Goal: Task Accomplishment & Management: Use online tool/utility

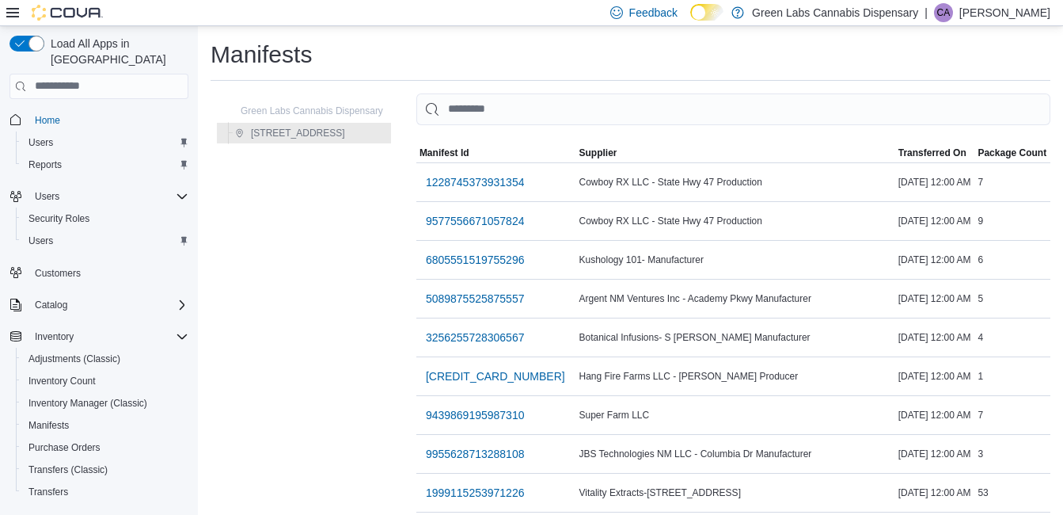
scroll to position [332, 0]
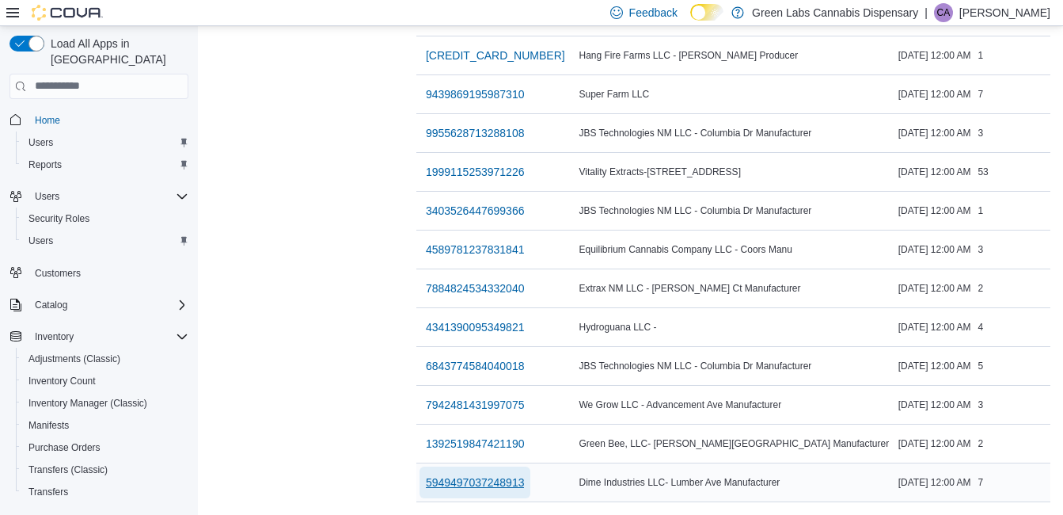
click at [525, 476] on span "5949497037248913" at bounding box center [475, 482] width 99 height 16
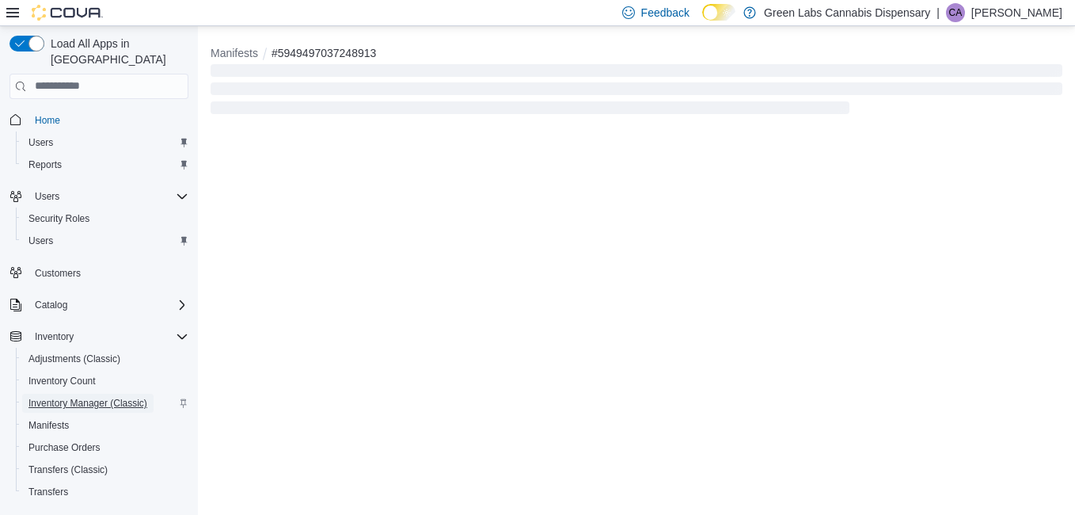
click at [82, 397] on span "Inventory Manager (Classic)" at bounding box center [87, 403] width 119 height 13
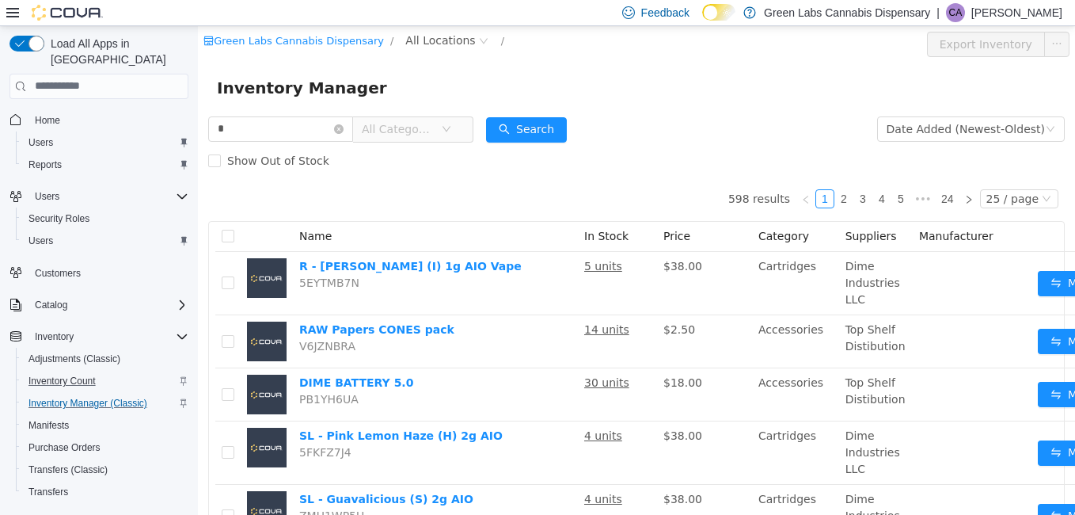
type input "*"
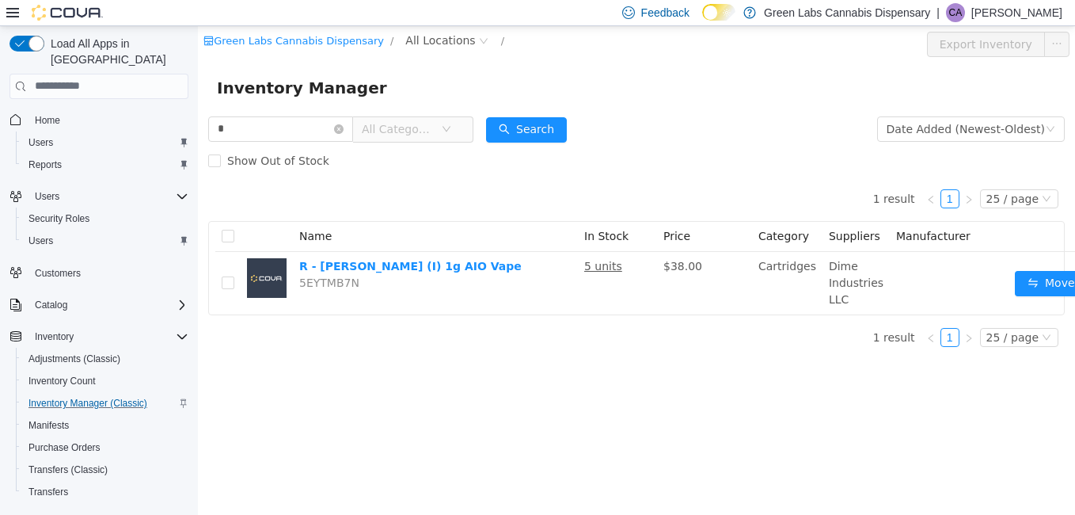
drag, startPoint x: 297, startPoint y: 127, endPoint x: 139, endPoint y: 134, distance: 157.7
click at [198, 134] on html "Green Labs Cannabis Dispensary / All Locations / Export Inventory Inventory Man…" at bounding box center [636, 269] width 877 height 489
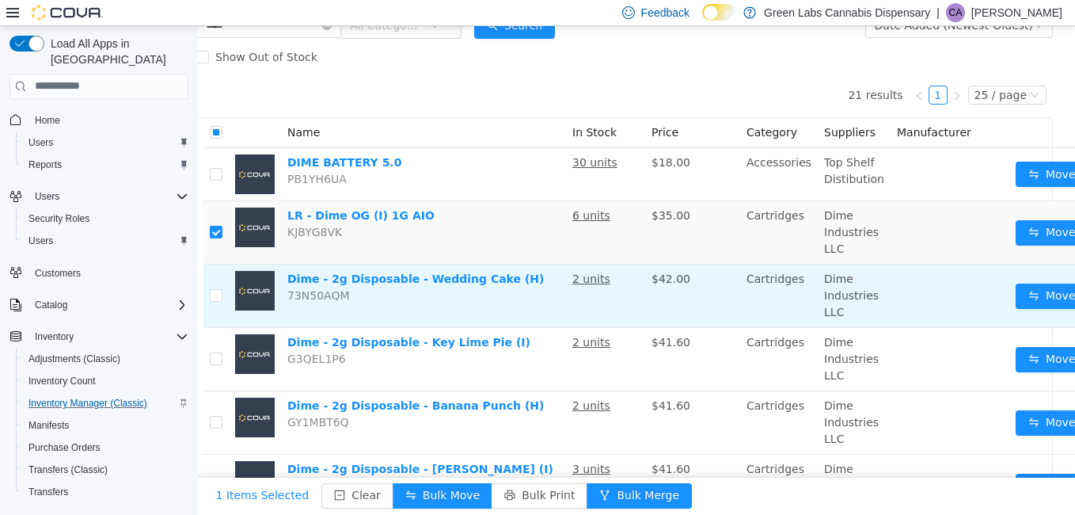
scroll to position [105, 13]
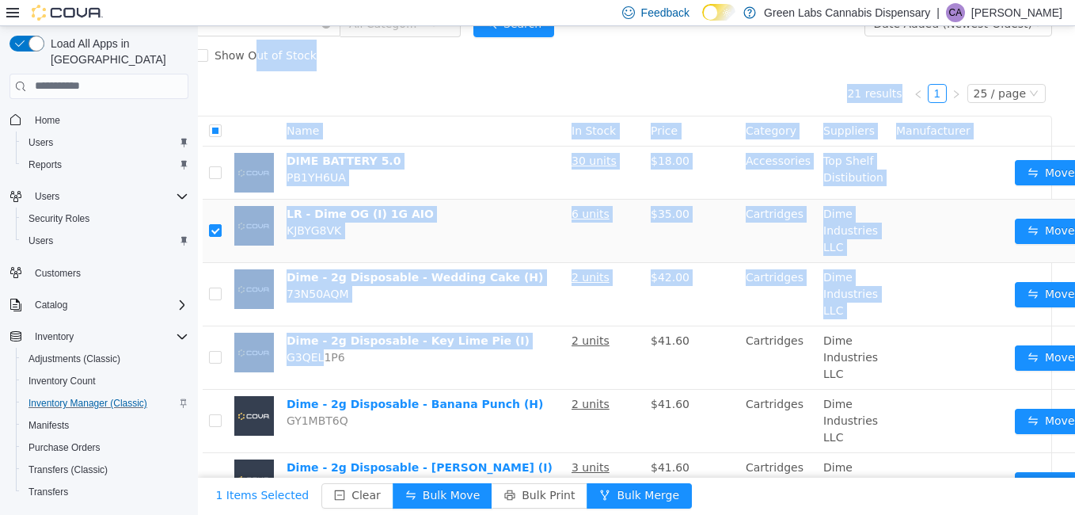
drag, startPoint x: 319, startPoint y: 368, endPoint x: 251, endPoint y: 70, distance: 305.3
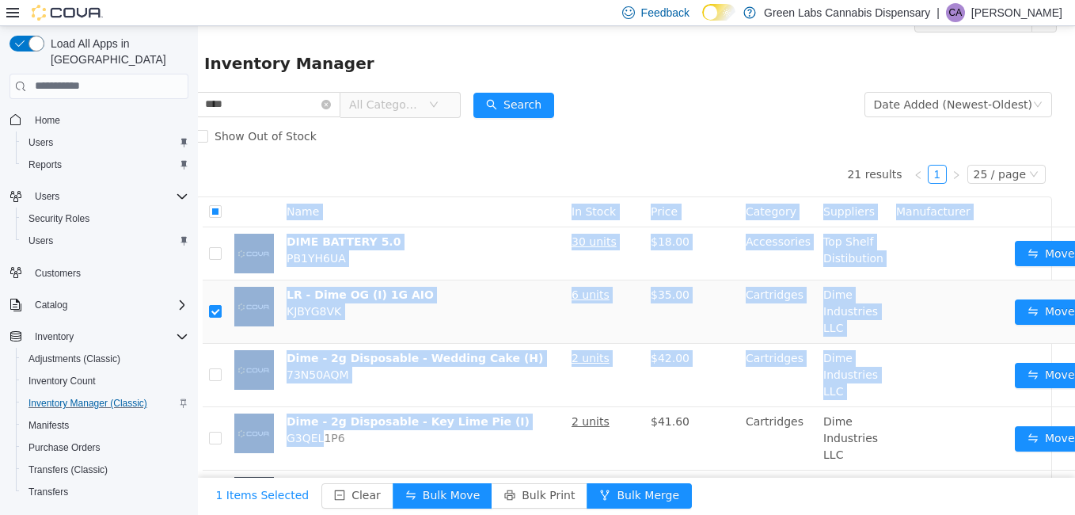
scroll to position [23, 13]
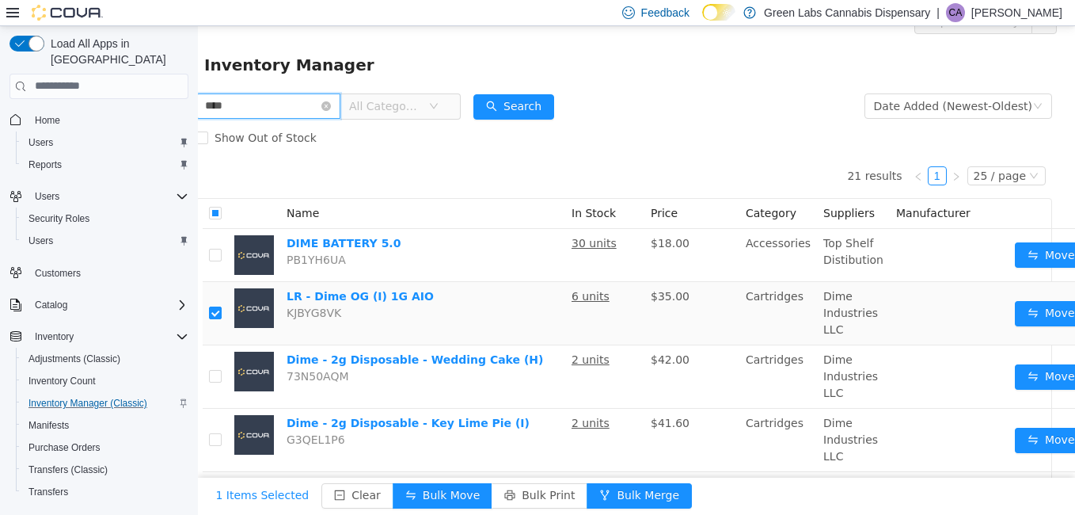
drag, startPoint x: 251, startPoint y: 70, endPoint x: 245, endPoint y: 111, distance: 40.9
click at [245, 111] on input "****" at bounding box center [268, 105] width 145 height 25
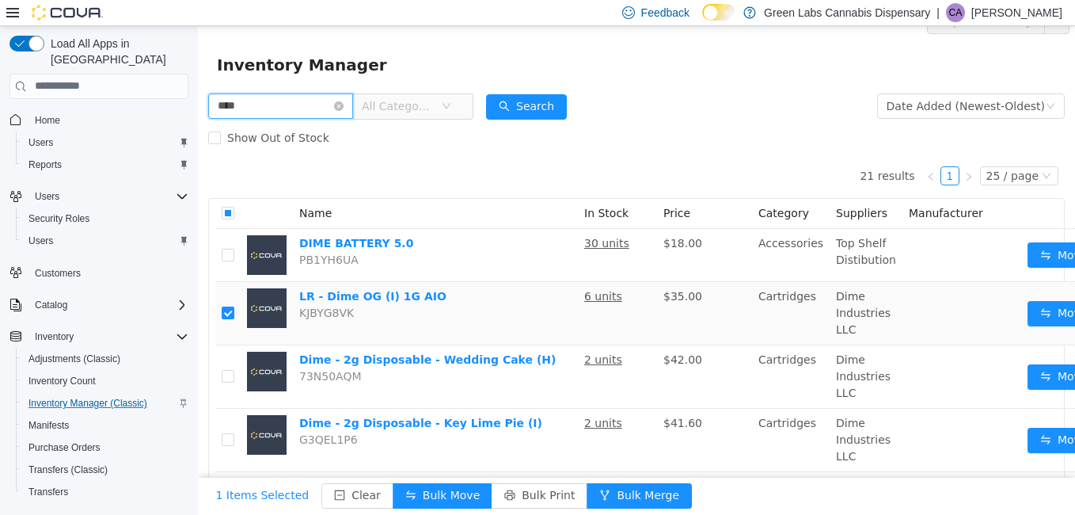
drag, startPoint x: 245, startPoint y: 111, endPoint x: 120, endPoint y: 120, distance: 124.6
click at [198, 120] on html "Green Labs Cannabis Dispensary / All Locations / Export Inventory Inventory Man…" at bounding box center [636, 246] width 877 height 489
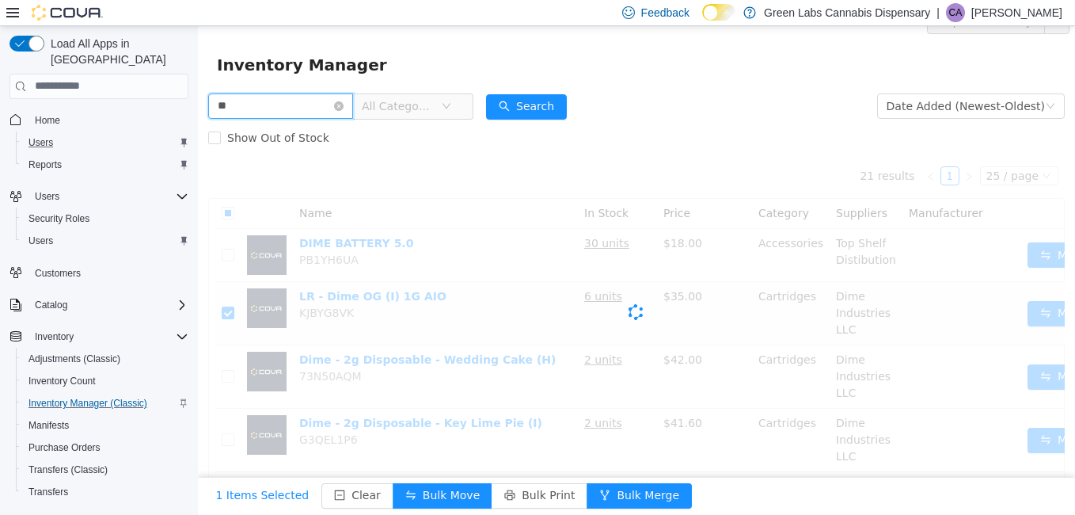
scroll to position [12, 0]
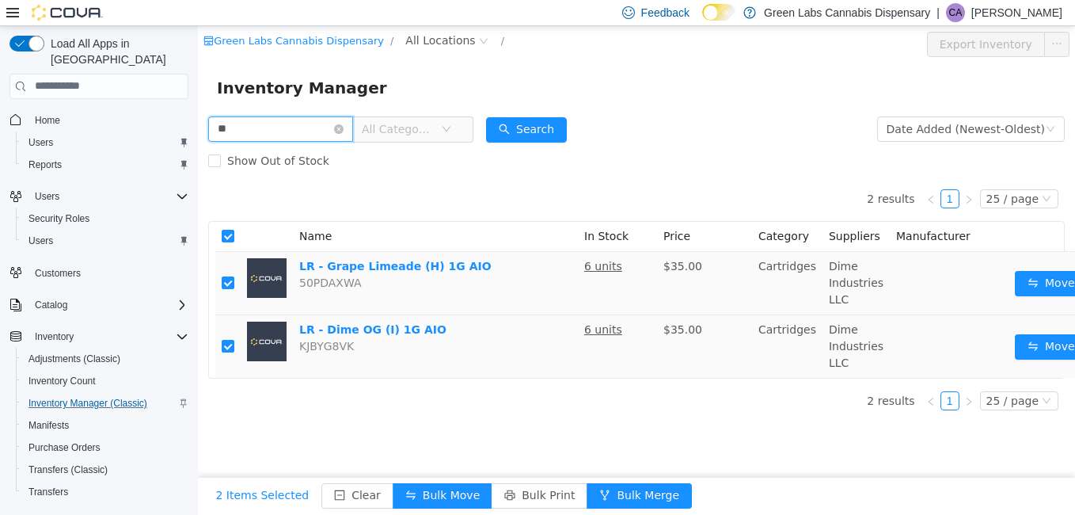
click at [299, 116] on input "**" at bounding box center [280, 128] width 145 height 25
type input "*"
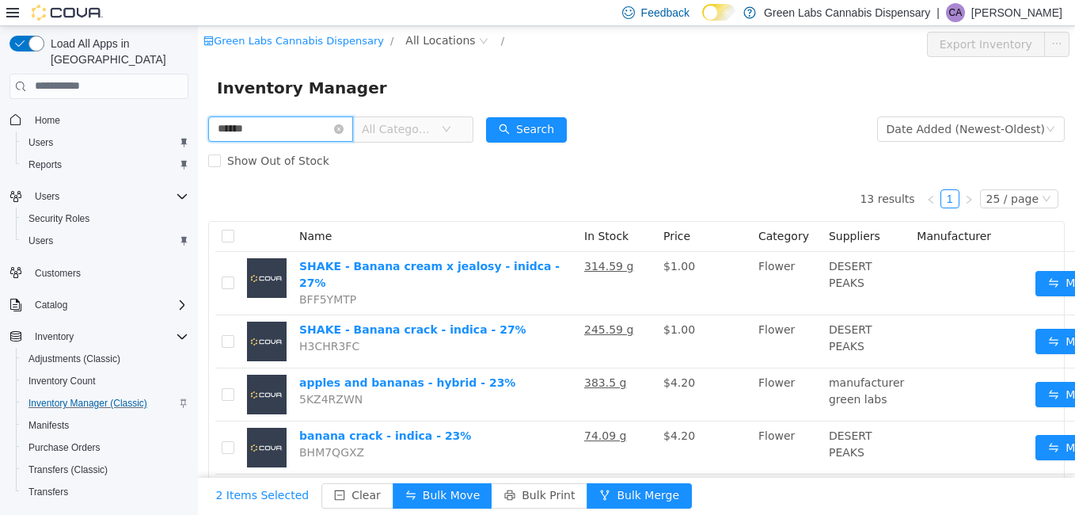
click at [303, 131] on input "******" at bounding box center [280, 128] width 145 height 25
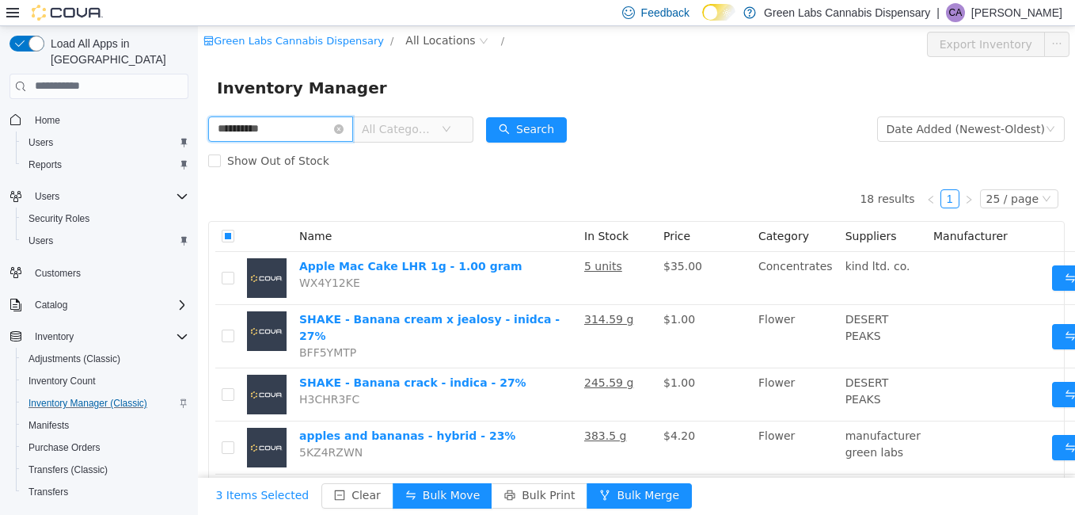
drag, startPoint x: 289, startPoint y: 139, endPoint x: 167, endPoint y: 134, distance: 122.0
click at [198, 134] on html "**********" at bounding box center [636, 269] width 877 height 489
type input "********"
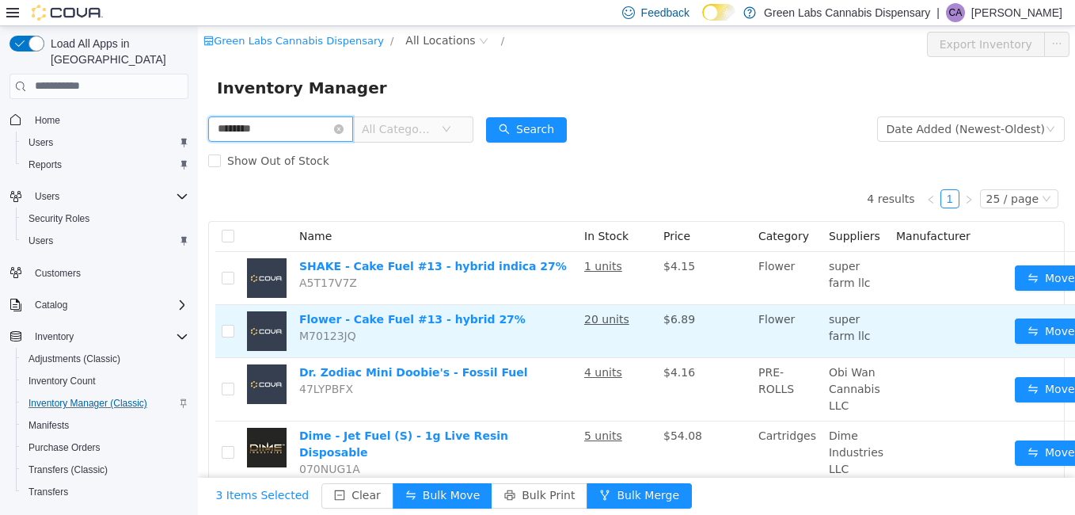
scroll to position [26, 0]
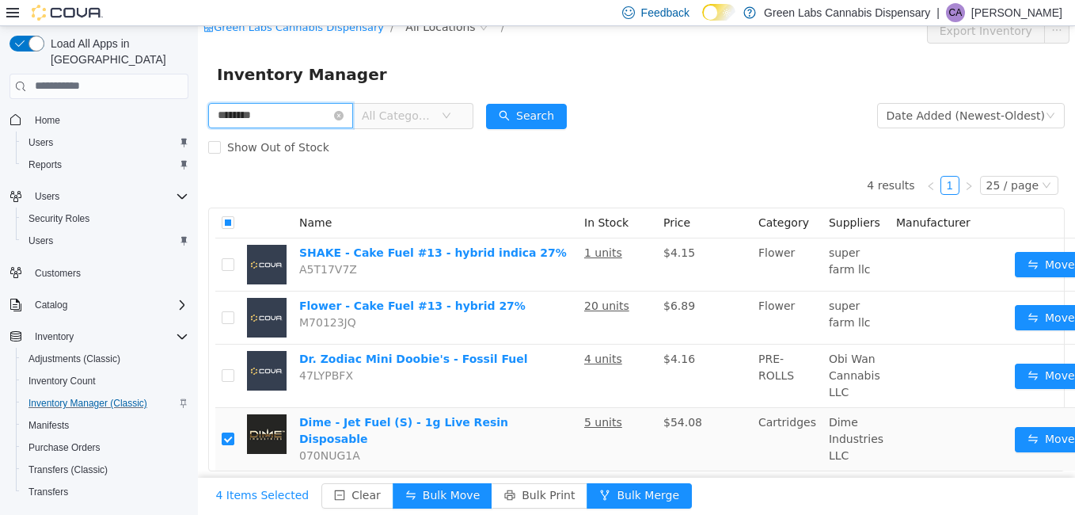
drag, startPoint x: 293, startPoint y: 102, endPoint x: 363, endPoint y: 139, distance: 78.6
click at [198, 112] on html "Green Labs Cannabis Dispensary / All Locations / Export Inventory Inventory Man…" at bounding box center [636, 256] width 877 height 489
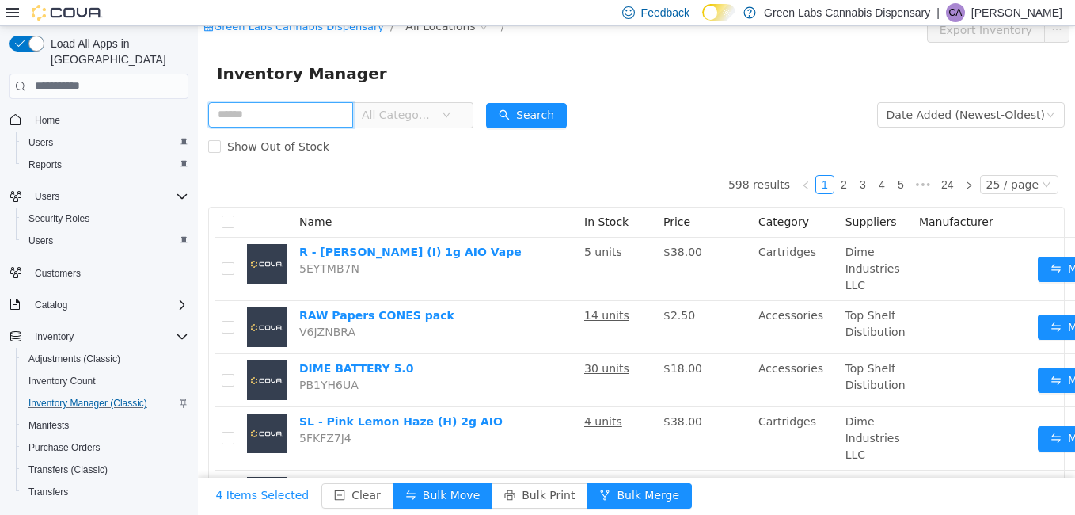
scroll to position [26, 0]
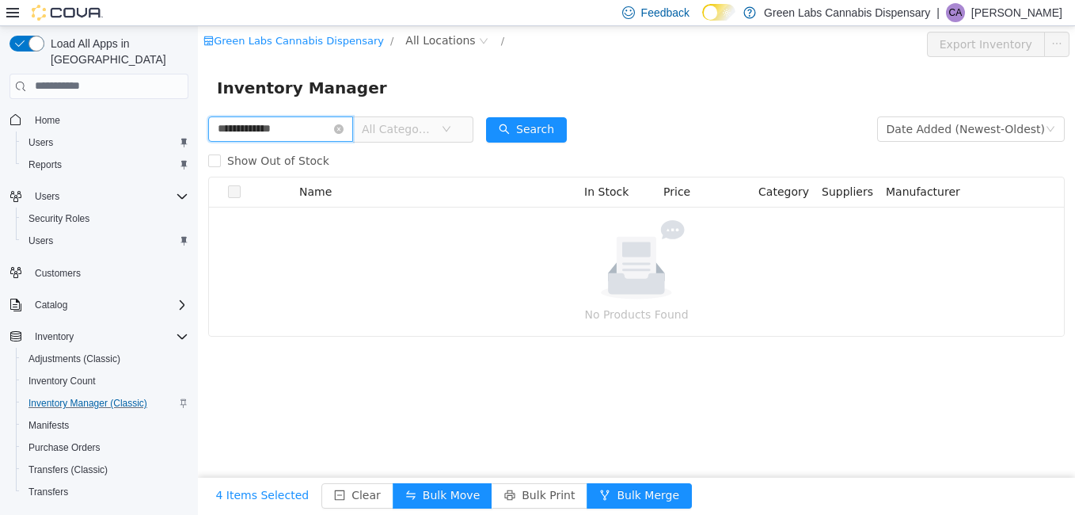
drag, startPoint x: 316, startPoint y: 125, endPoint x: 181, endPoint y: 125, distance: 134.6
click at [198, 125] on html "**********" at bounding box center [636, 269] width 877 height 489
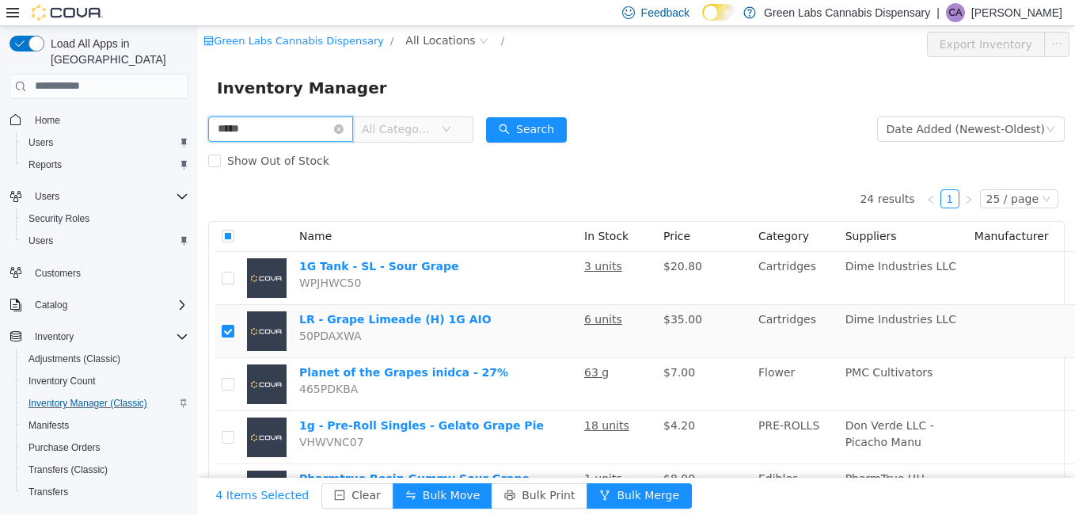
drag, startPoint x: 294, startPoint y: 123, endPoint x: 146, endPoint y: 120, distance: 148.9
click at [198, 120] on html "Green Labs Cannabis Dispensary / All Locations / Export Inventory Inventory Man…" at bounding box center [636, 269] width 877 height 489
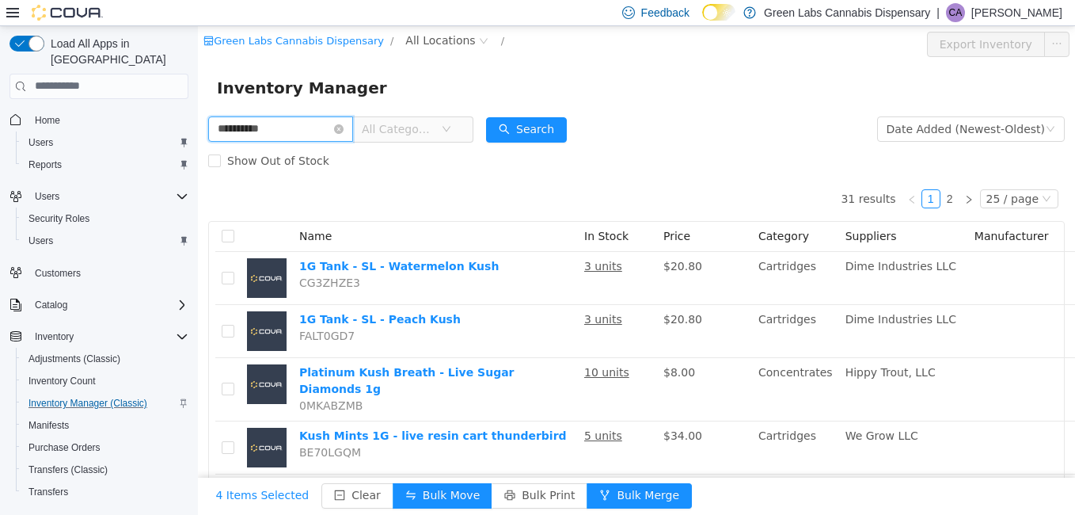
drag, startPoint x: 296, startPoint y: 127, endPoint x: 176, endPoint y: 134, distance: 120.5
click at [198, 134] on html "**********" at bounding box center [636, 269] width 877 height 489
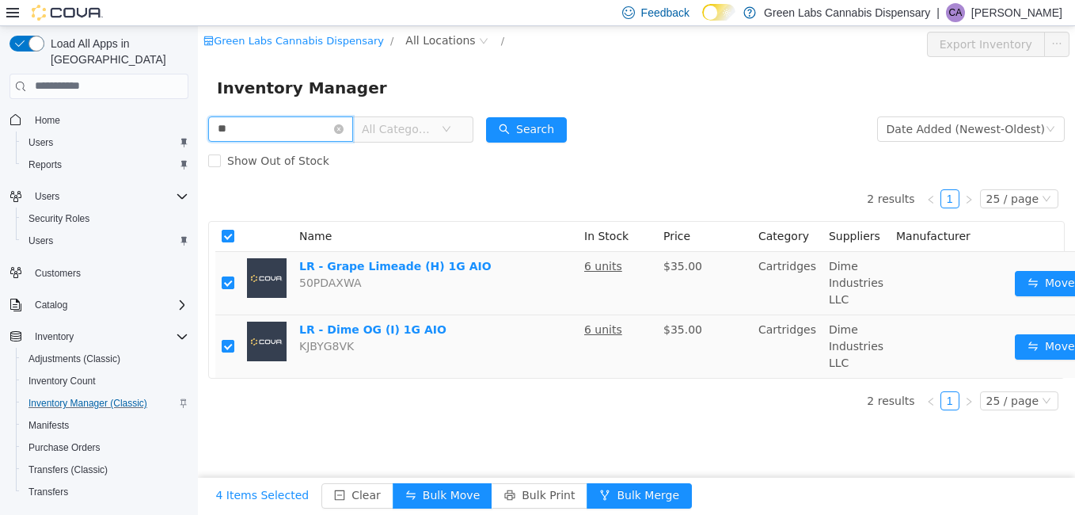
type input "*"
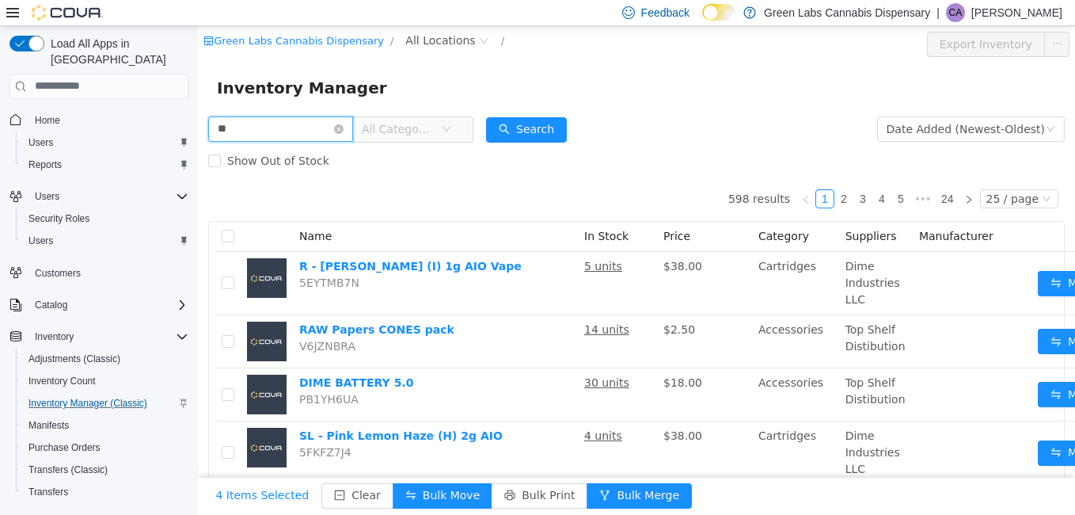
type input "*"
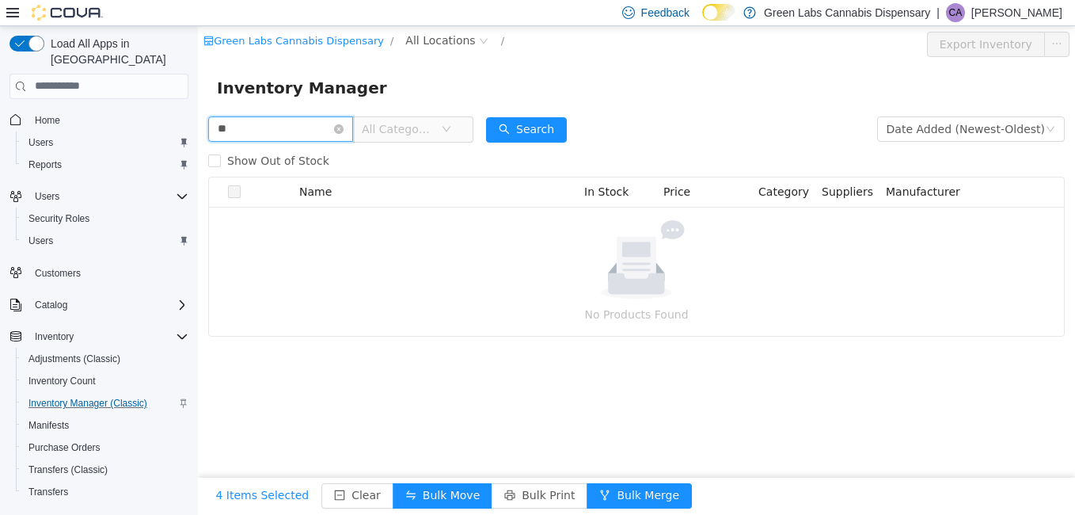
type input "*"
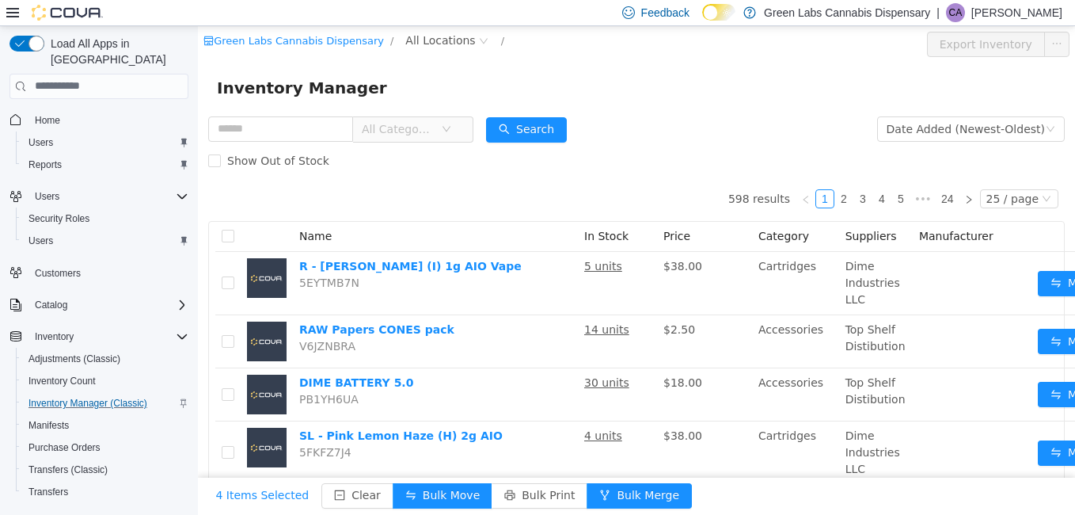
click at [401, 128] on span "All Categories" at bounding box center [398, 128] width 72 height 16
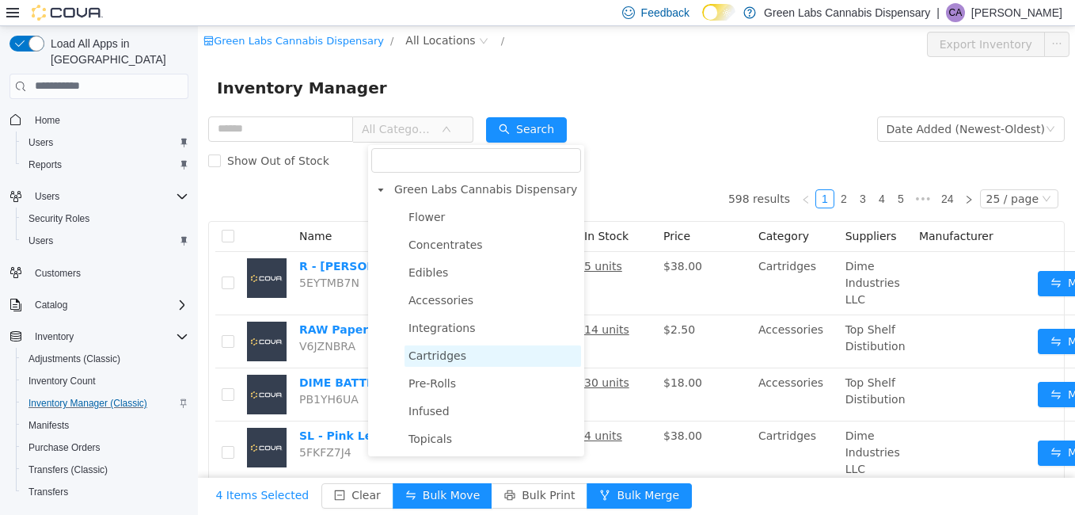
click at [449, 351] on span "Cartridges" at bounding box center [437, 354] width 58 height 13
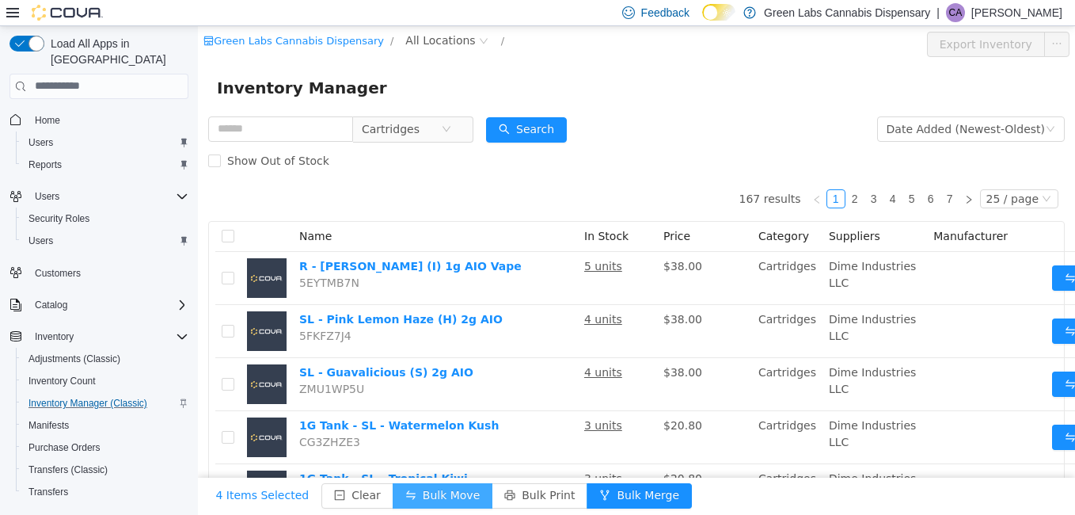
click at [431, 482] on button "Bulk Move" at bounding box center [443, 494] width 100 height 25
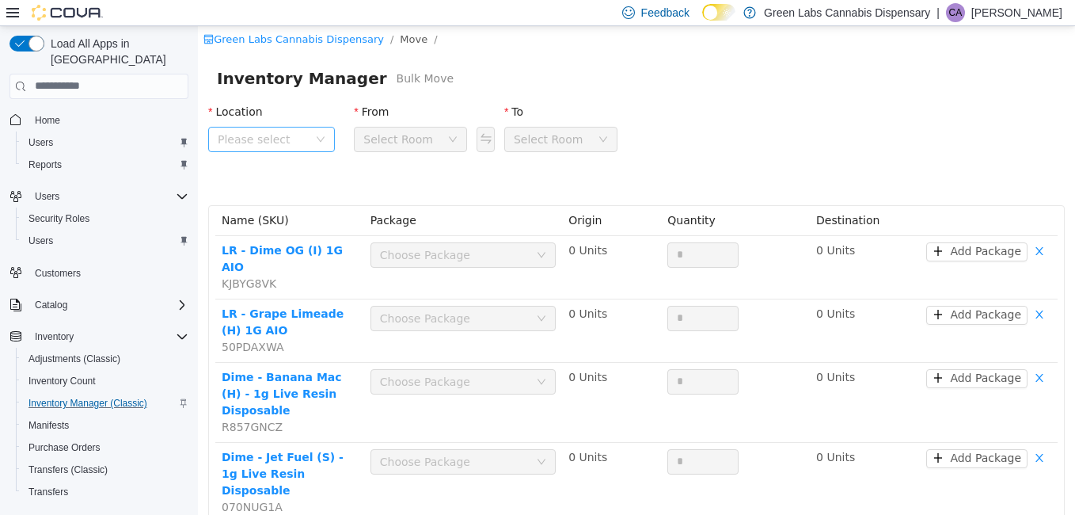
click at [300, 132] on span "Please select" at bounding box center [263, 139] width 90 height 16
click at [330, 223] on span "[STREET_ADDRESS]" at bounding box center [304, 226] width 110 height 13
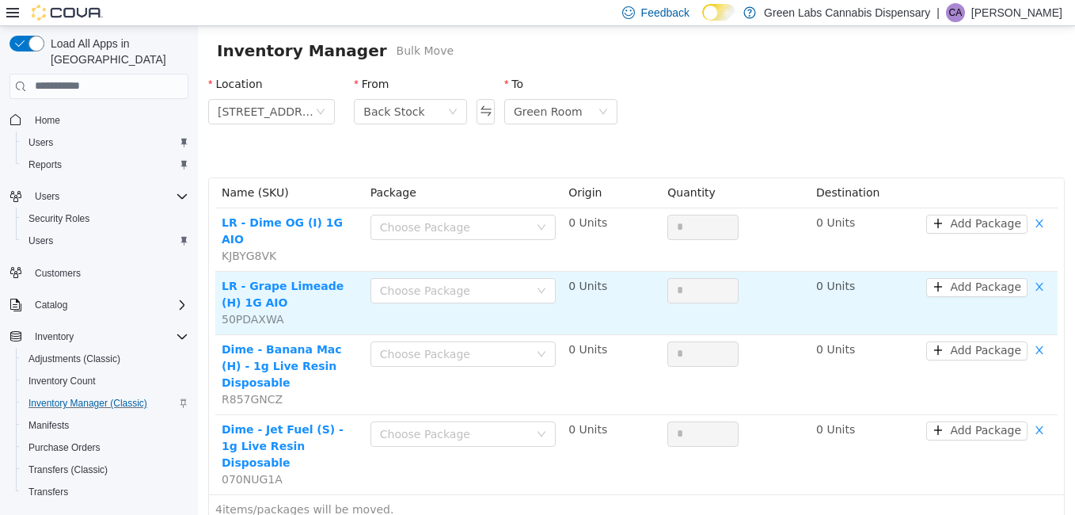
scroll to position [28, 0]
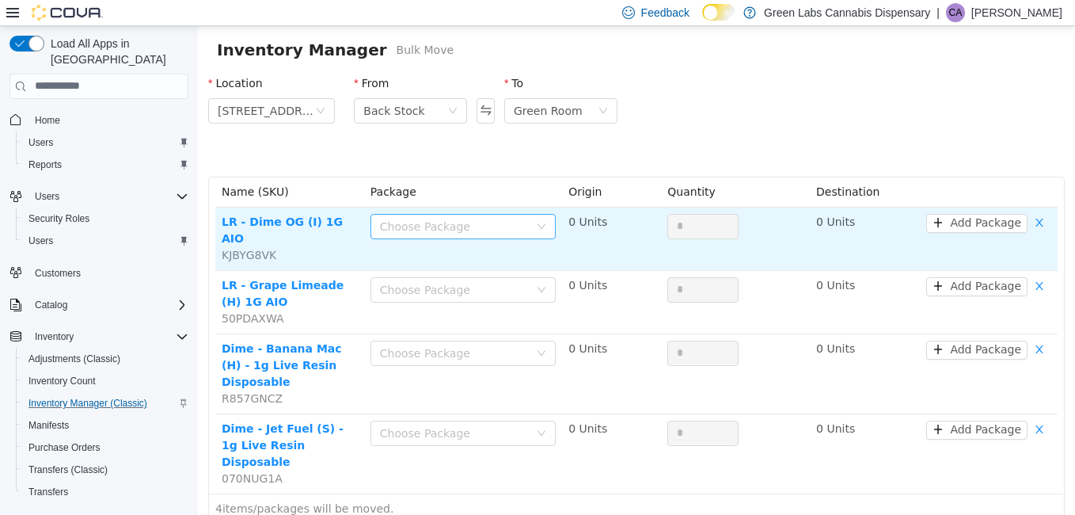
click at [516, 231] on div "Choose Package" at bounding box center [454, 226] width 149 height 16
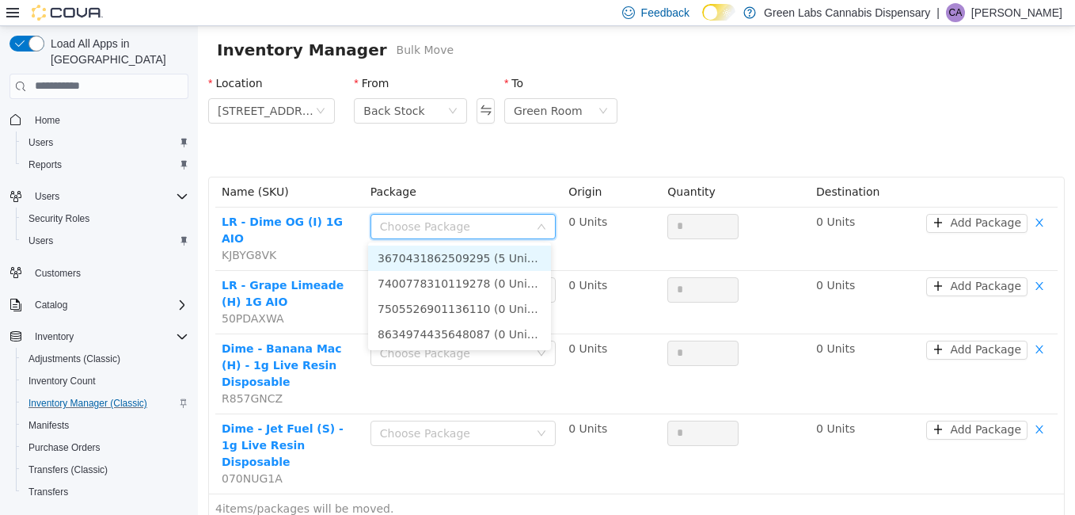
click at [508, 255] on li "3670431862509295 (5 Units)" at bounding box center [459, 257] width 183 height 25
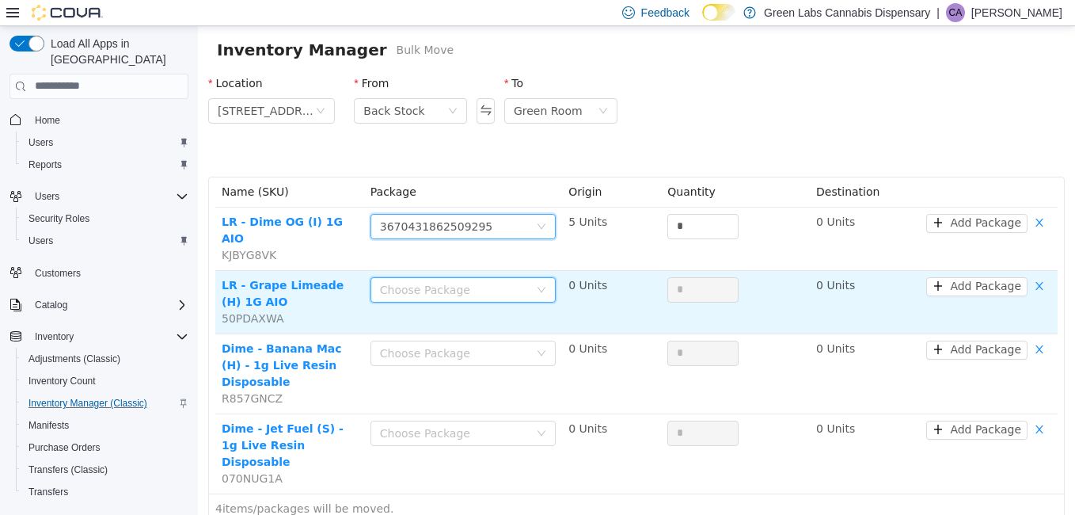
click at [487, 277] on div "Choose Package" at bounding box center [458, 289] width 156 height 24
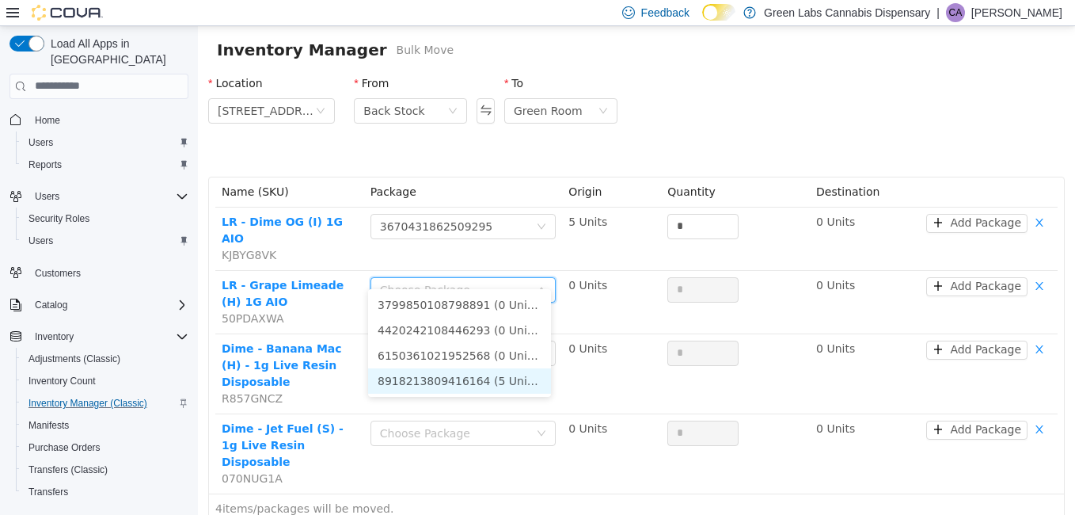
click at [499, 372] on li "8918213809416164 (5 Units)" at bounding box center [459, 379] width 183 height 25
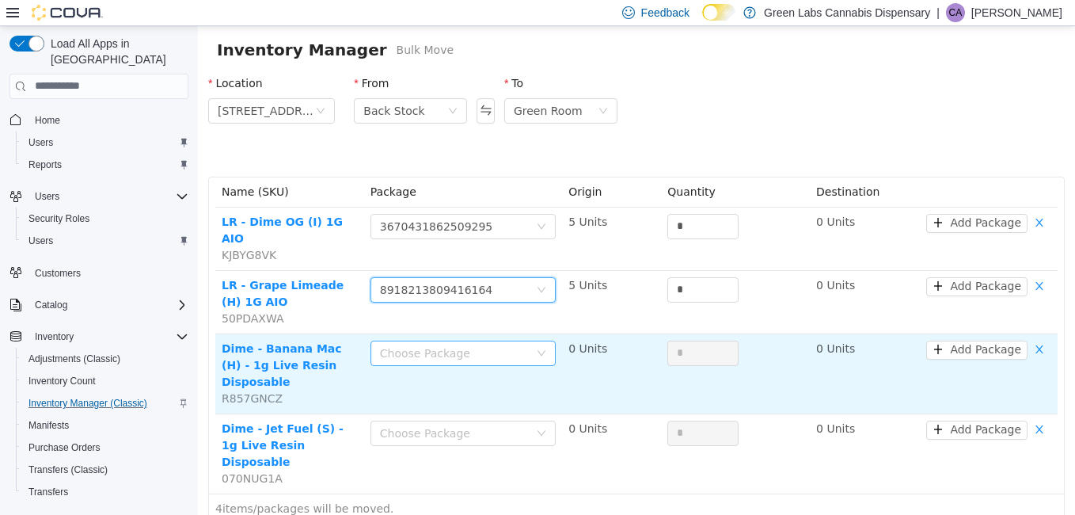
click at [484, 344] on div "Choose Package" at bounding box center [454, 352] width 149 height 16
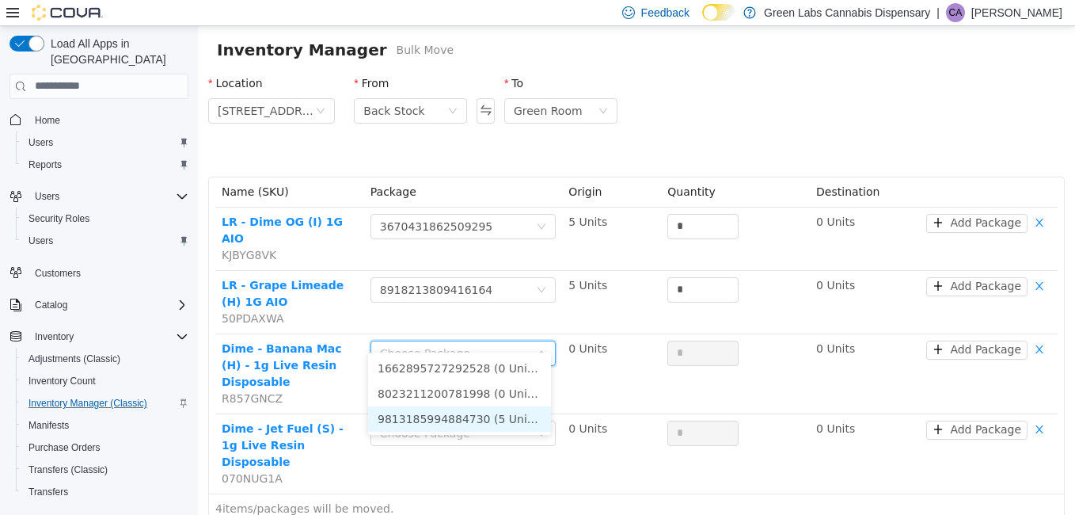
click at [503, 412] on li "9813185994884730 (5 Units)" at bounding box center [459, 417] width 183 height 25
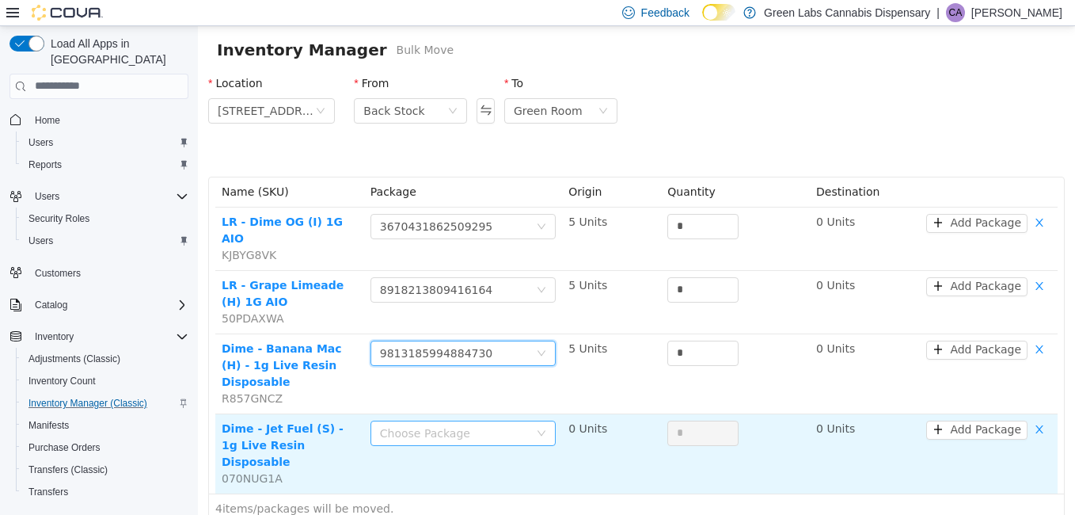
click at [484, 424] on div "Choose Package" at bounding box center [454, 432] width 149 height 16
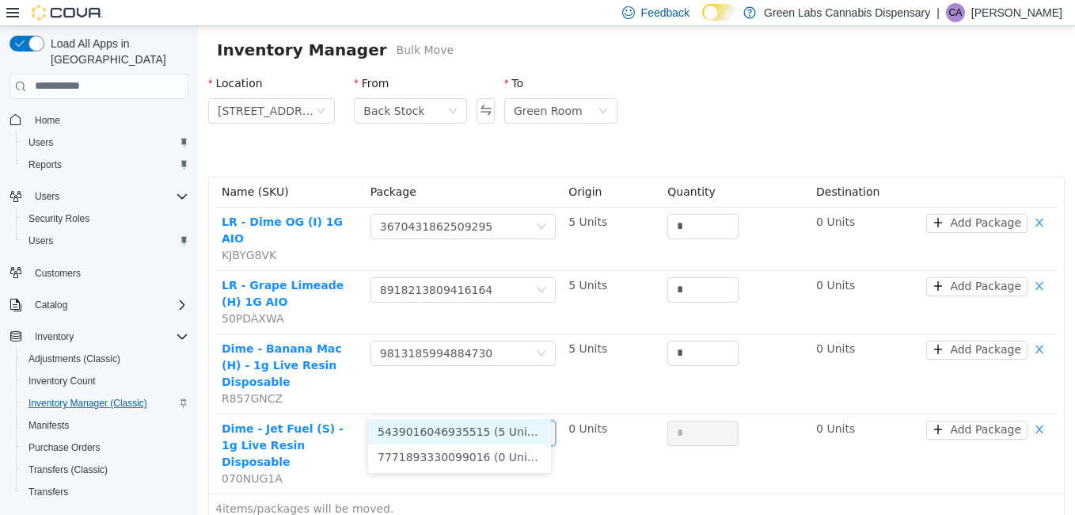
click at [493, 432] on li "5439016046935515 (5 Units)" at bounding box center [459, 430] width 183 height 25
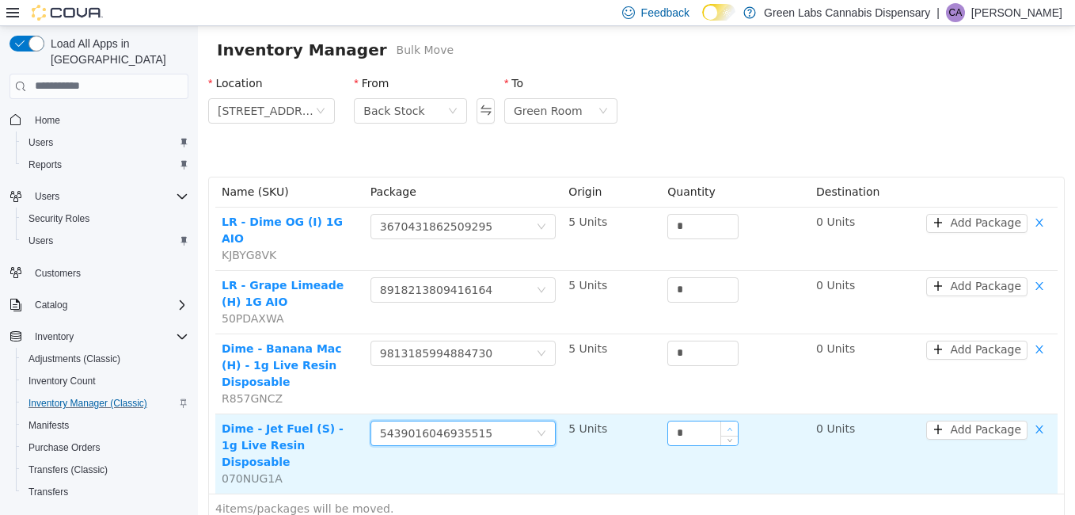
click at [721, 420] on span "Increase Value" at bounding box center [729, 427] width 17 height 14
click at [684, 420] on input "*" at bounding box center [703, 432] width 70 height 24
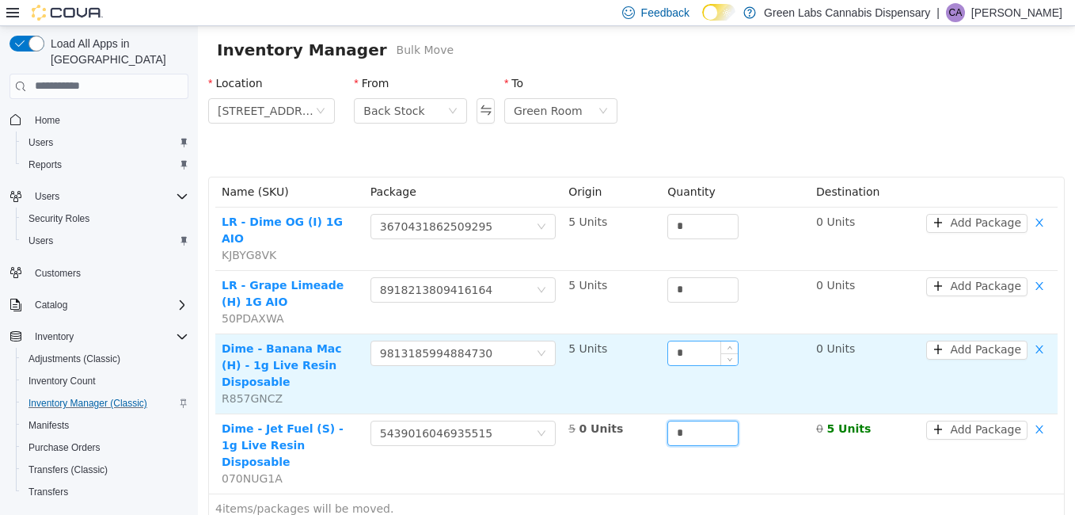
type input "*"
click at [689, 340] on input "*" at bounding box center [703, 352] width 70 height 24
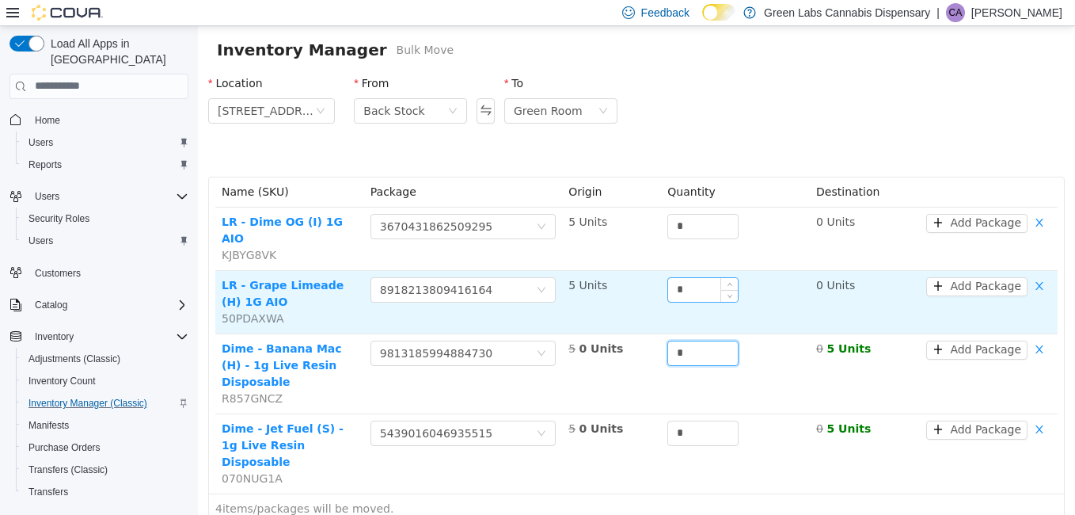
type input "*"
click at [686, 277] on input "*" at bounding box center [703, 289] width 70 height 24
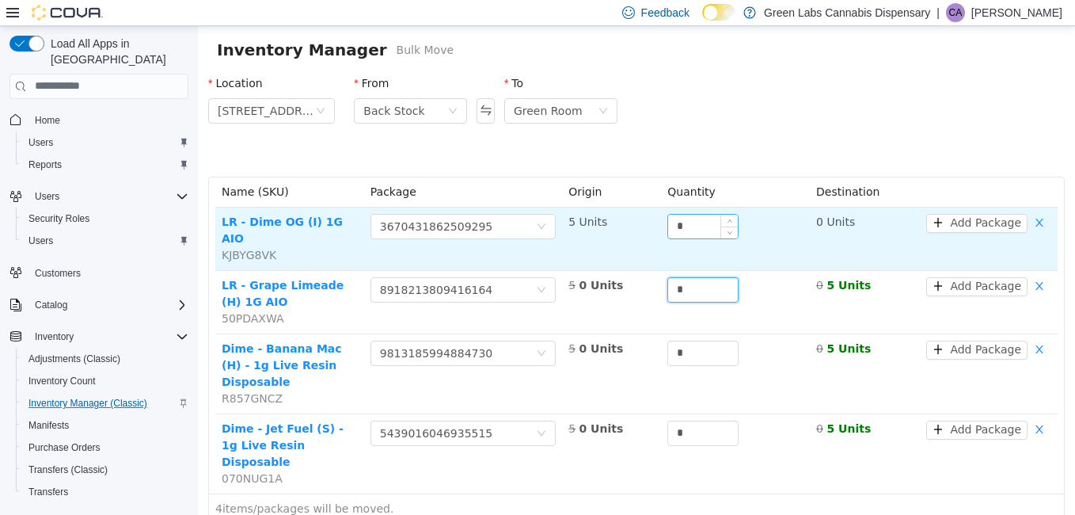
type input "*"
click at [682, 214] on input "*" at bounding box center [703, 226] width 70 height 24
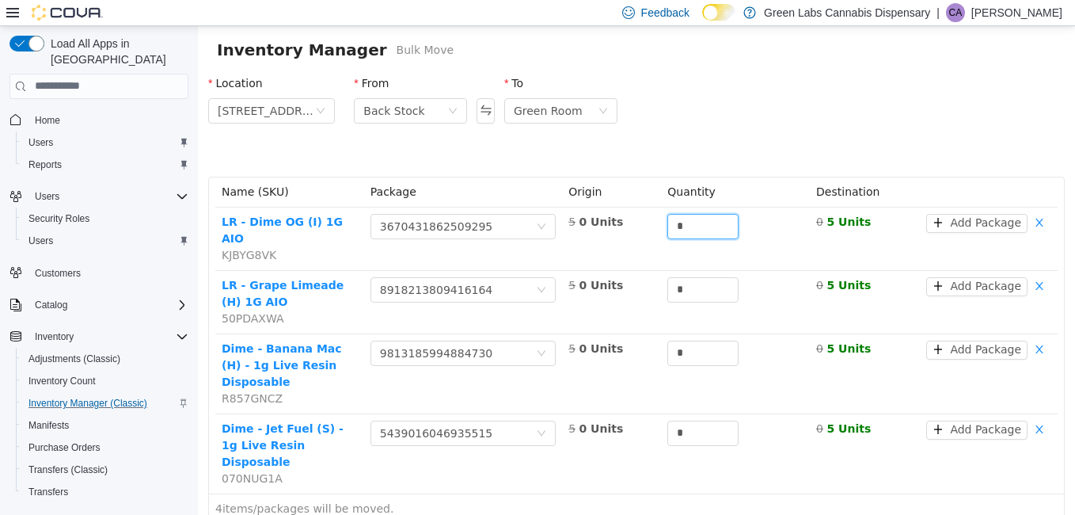
type input "*"
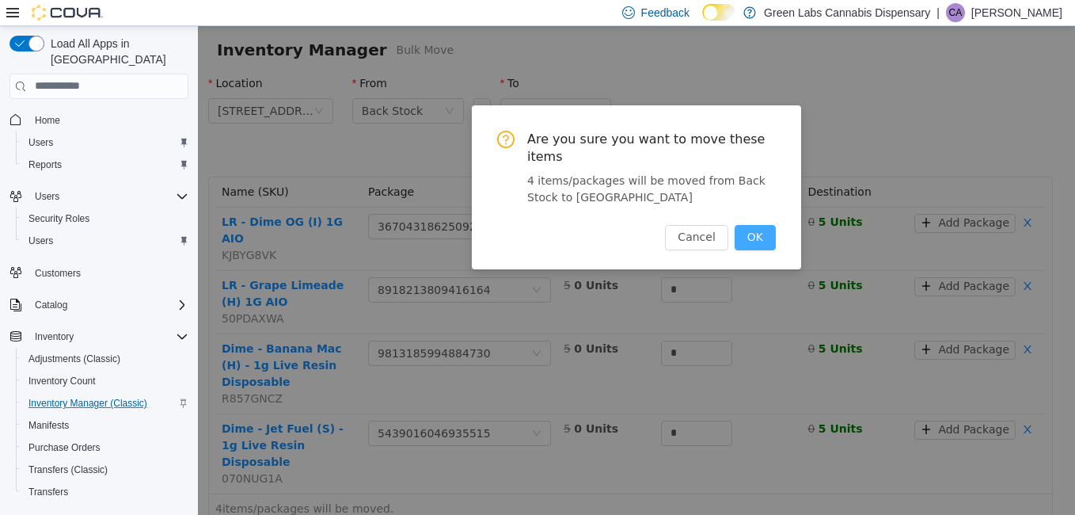
click at [762, 224] on button "OK" at bounding box center [755, 236] width 41 height 25
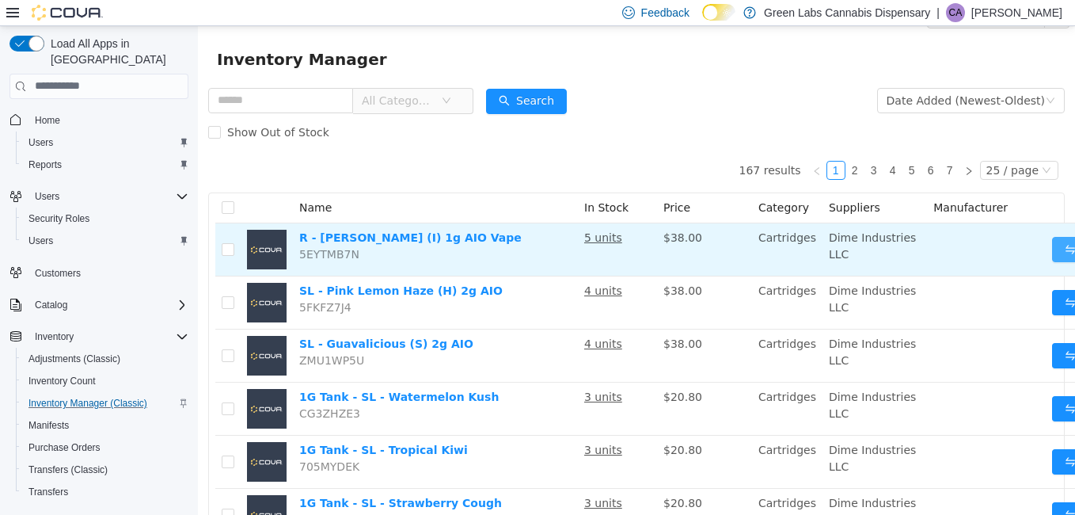
click at [1052, 246] on button "Move" at bounding box center [1088, 248] width 73 height 25
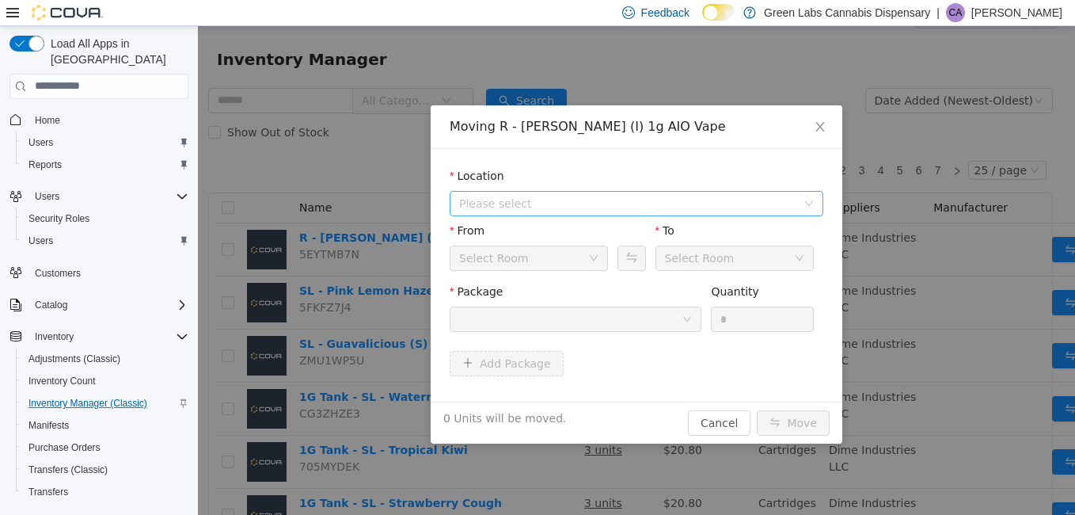
click at [561, 202] on span "Please select" at bounding box center [627, 203] width 337 height 16
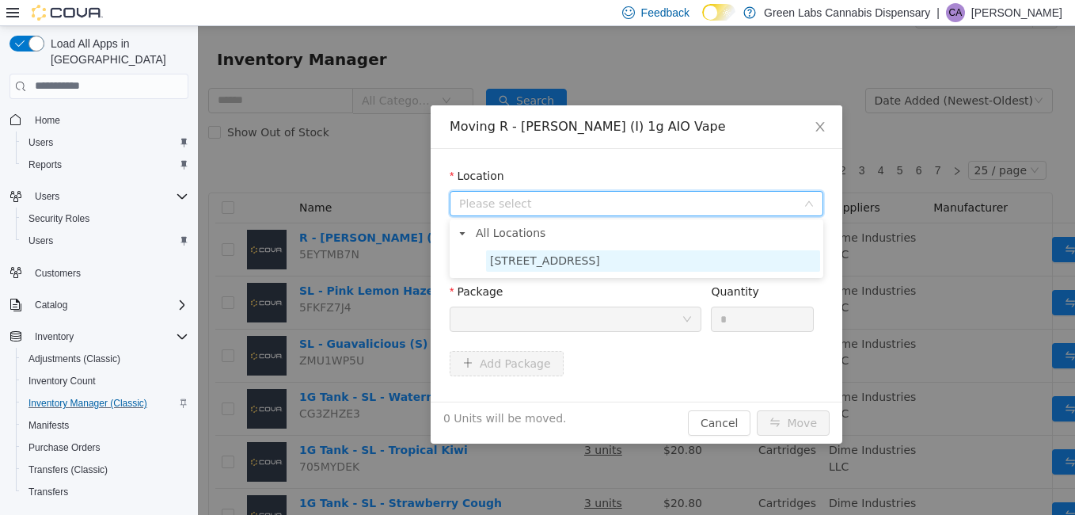
click at [556, 253] on span "[STREET_ADDRESS]" at bounding box center [545, 259] width 110 height 13
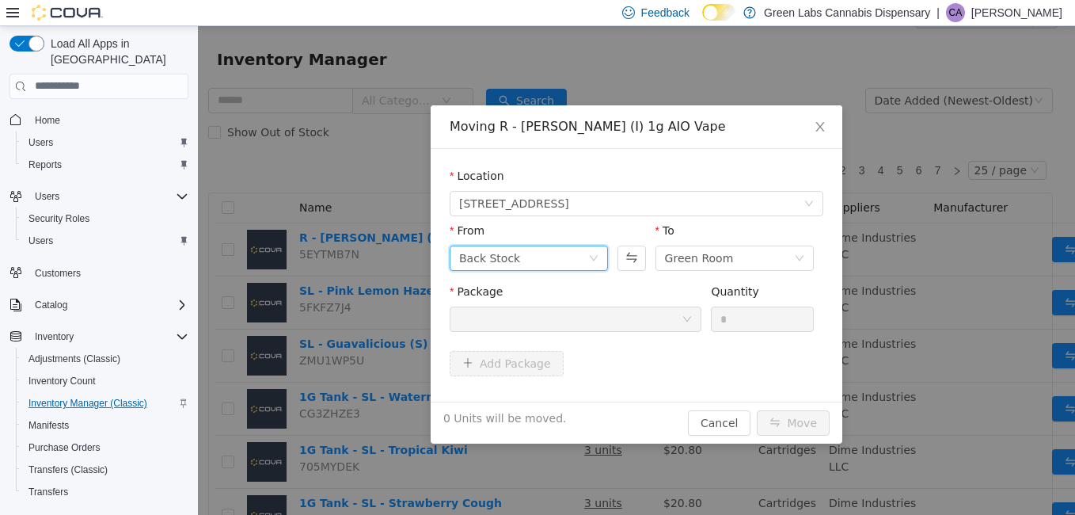
click at [547, 256] on div "Back Stock" at bounding box center [523, 257] width 129 height 24
click at [637, 336] on div "Package" at bounding box center [576, 310] width 252 height 55
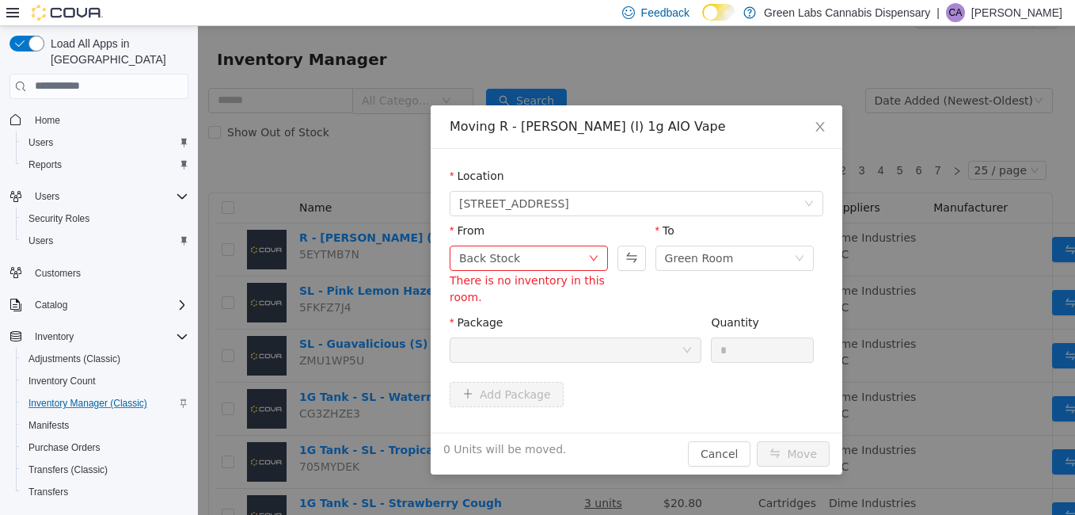
click at [607, 347] on div at bounding box center [570, 349] width 222 height 24
click at [716, 456] on button "Cancel" at bounding box center [719, 452] width 63 height 25
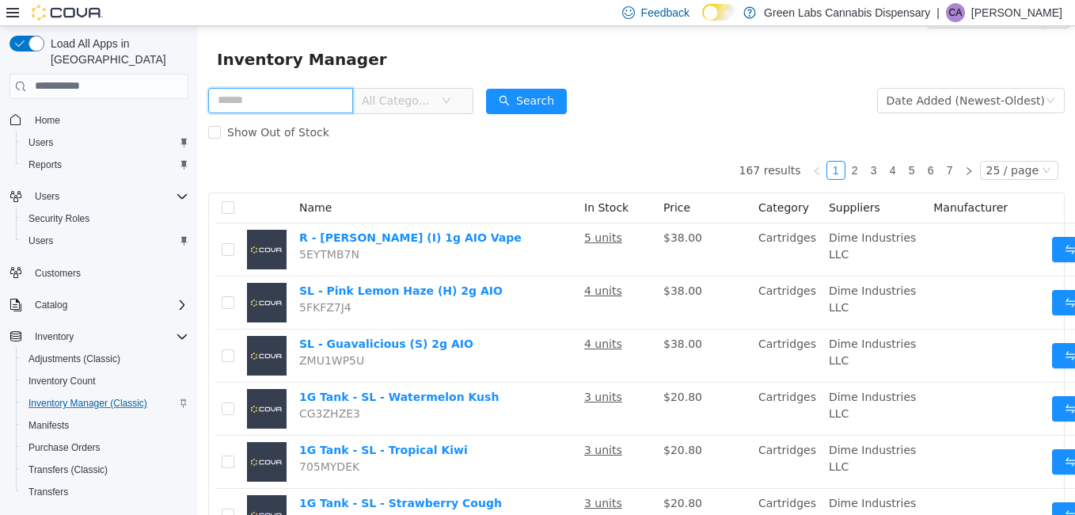
click at [325, 101] on input "text" at bounding box center [280, 99] width 145 height 25
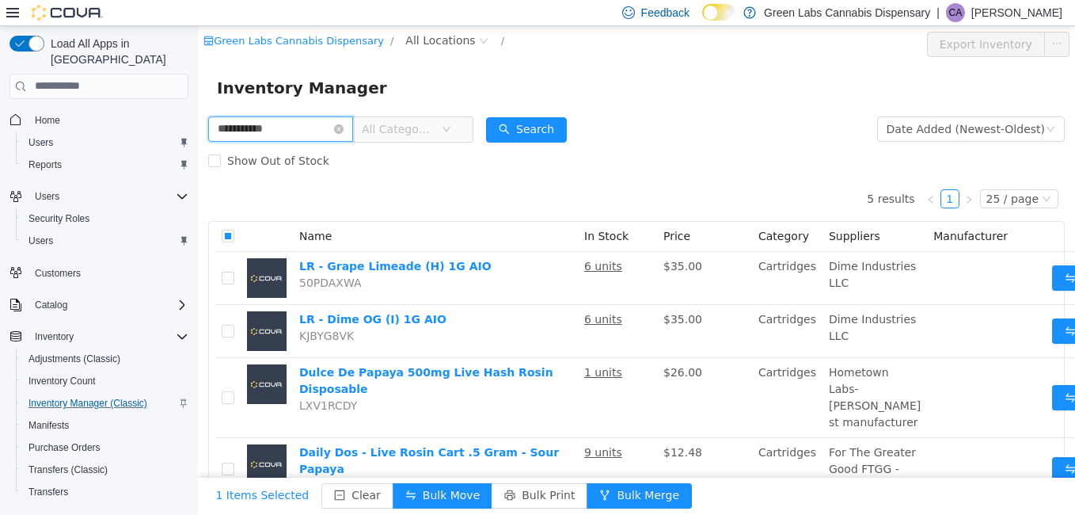
drag, startPoint x: 295, startPoint y: 135, endPoint x: 346, endPoint y: 150, distance: 52.6
click at [198, 123] on html "**********" at bounding box center [636, 269] width 877 height 489
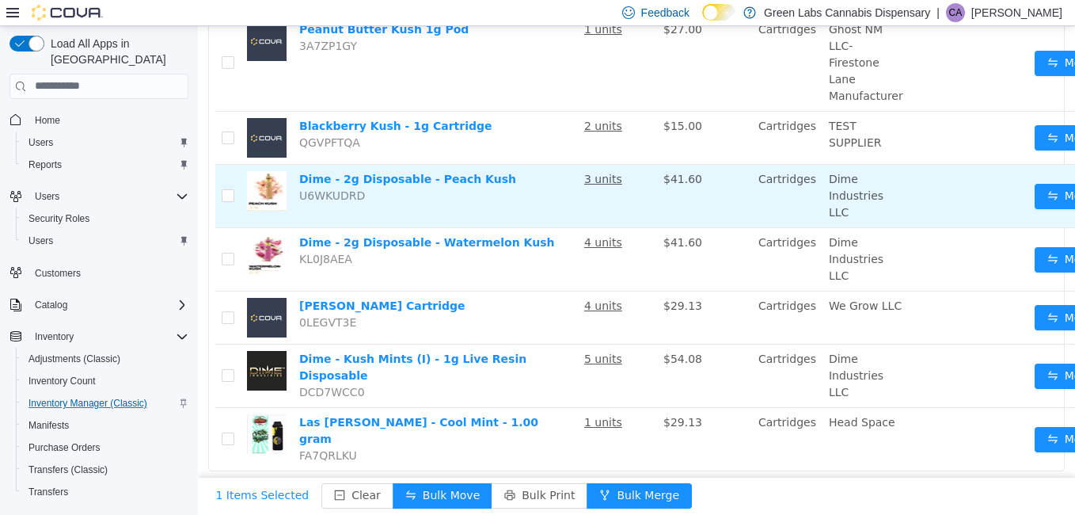
scroll to position [608, 0]
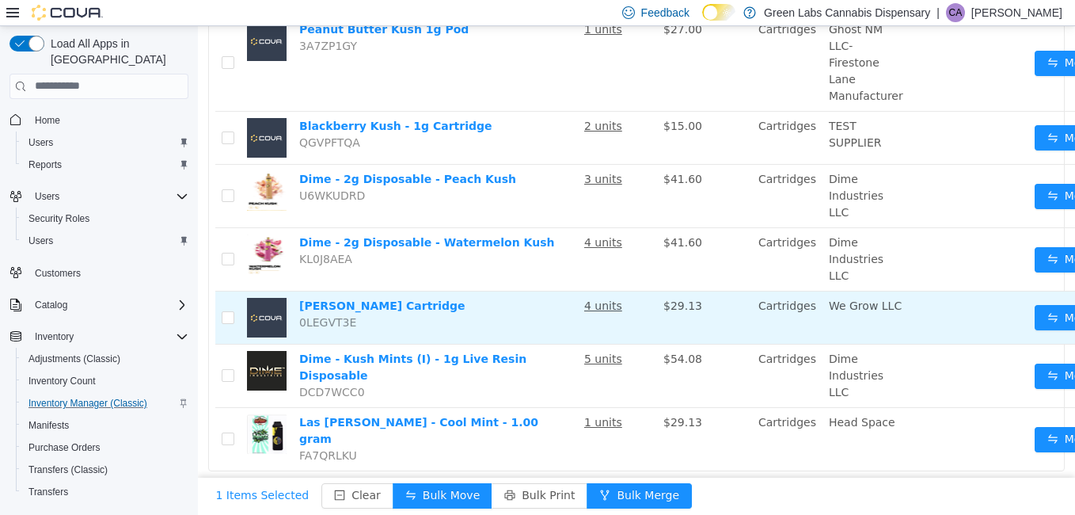
click at [533, 316] on td "[PERSON_NAME] Cartridge 0LEGVT3E" at bounding box center [435, 317] width 285 height 53
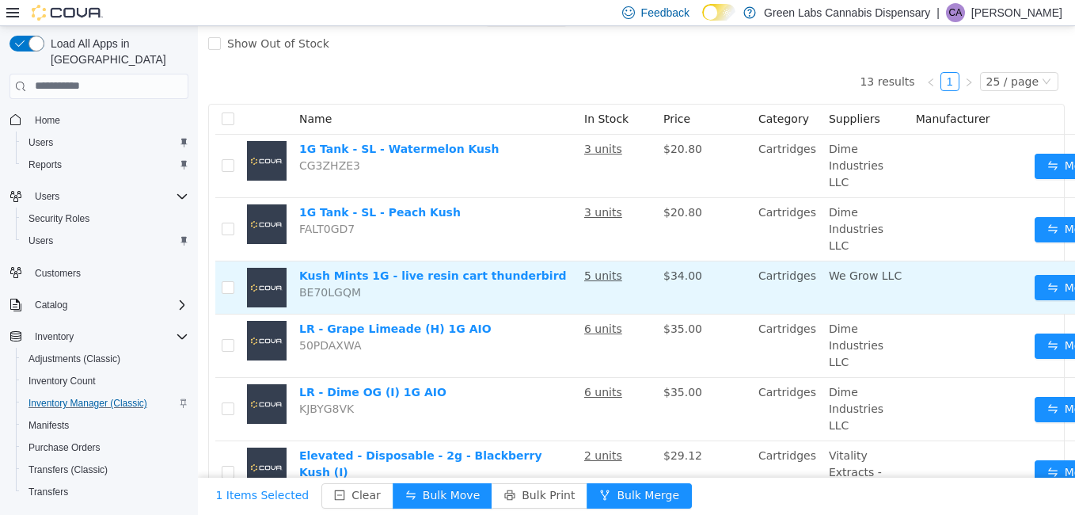
scroll to position [0, 0]
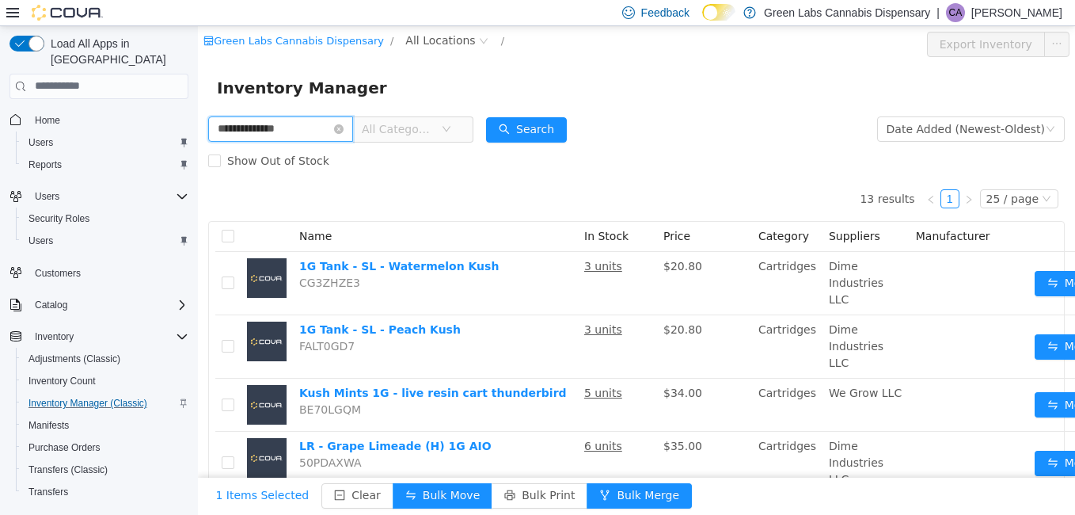
click at [306, 126] on input "**********" at bounding box center [280, 128] width 145 height 25
type input "**********"
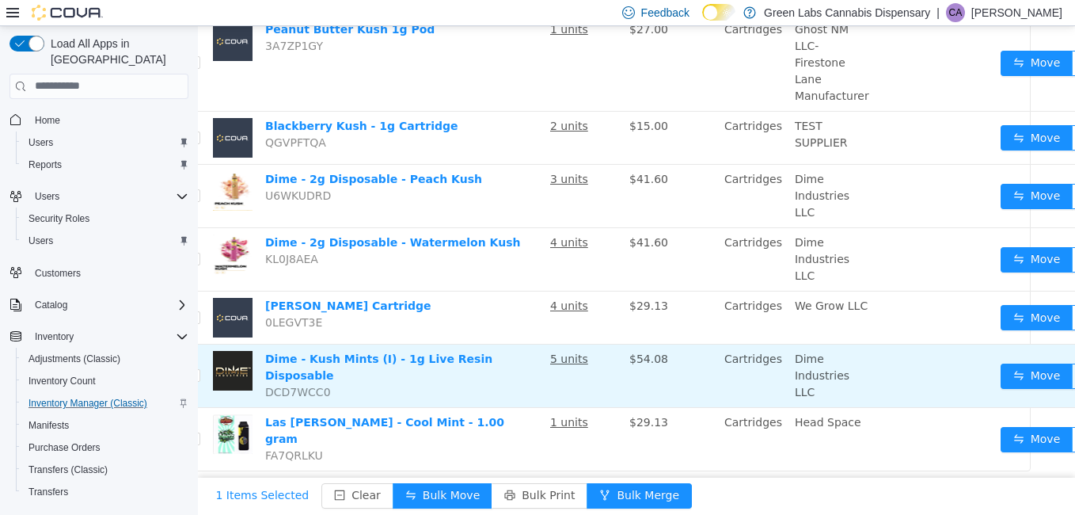
scroll to position [609, 0]
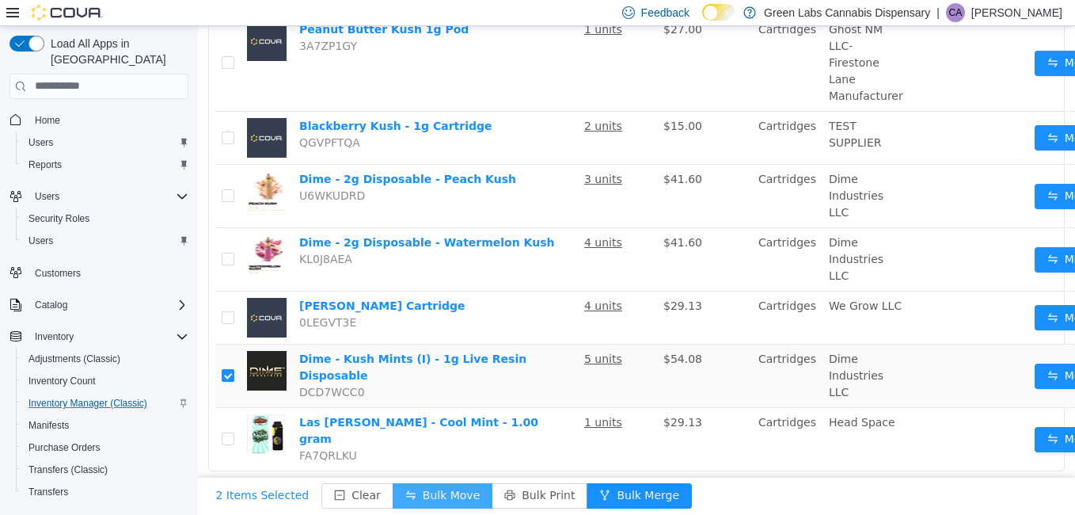
click at [420, 482] on button "Bulk Move" at bounding box center [443, 494] width 100 height 25
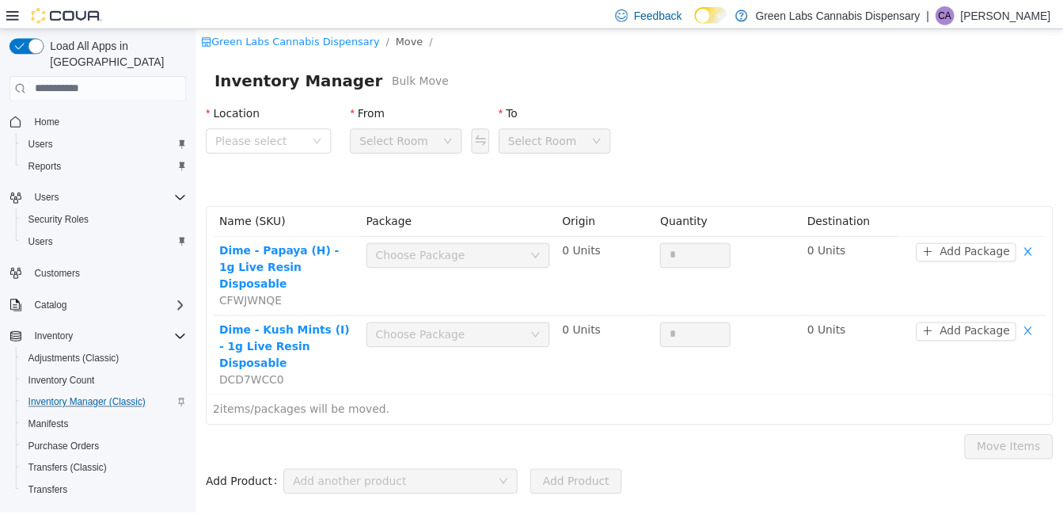
scroll to position [0, 0]
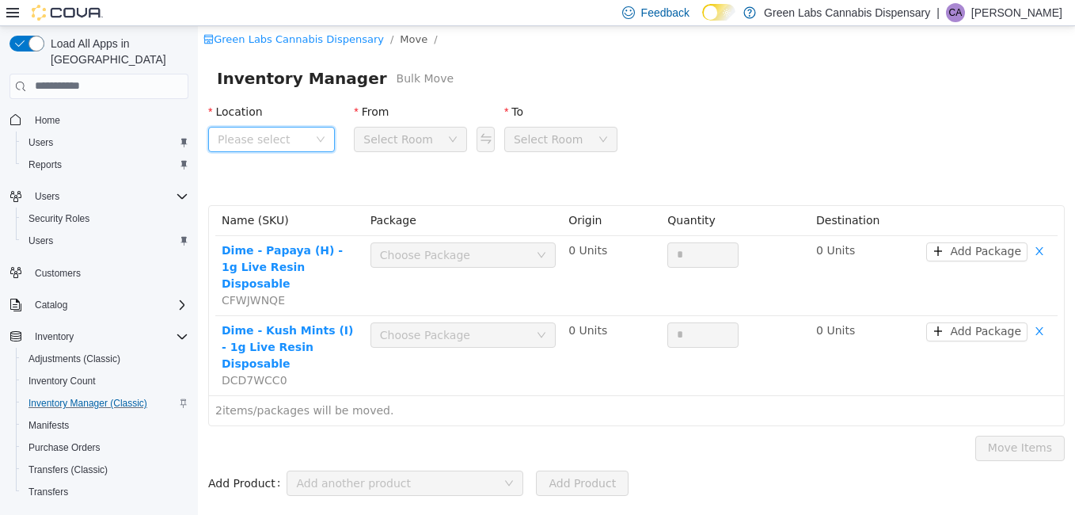
click at [307, 145] on span "Please select" at bounding box center [263, 139] width 90 height 16
click at [322, 224] on span "[STREET_ADDRESS]" at bounding box center [304, 226] width 110 height 13
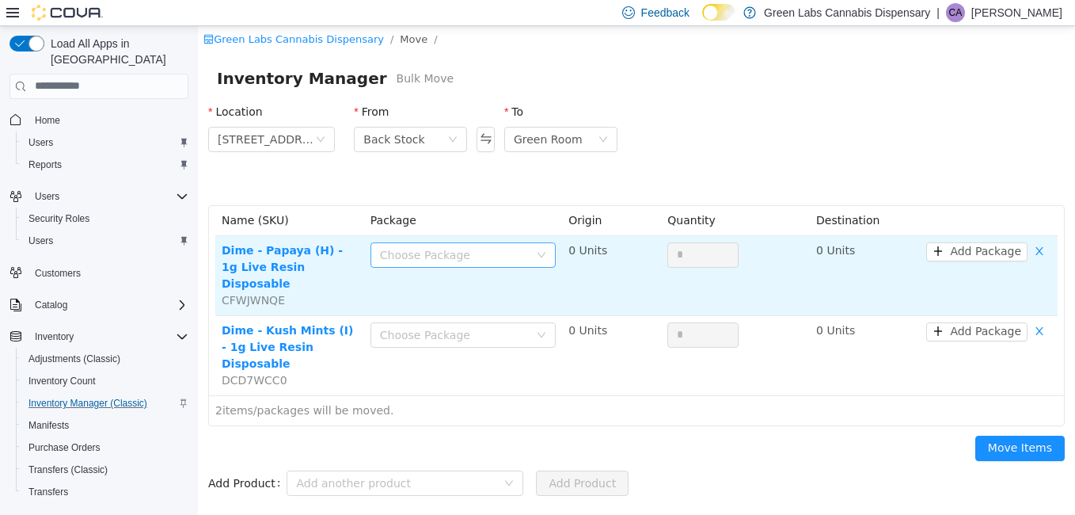
click at [452, 249] on div "Choose Package" at bounding box center [454, 254] width 149 height 16
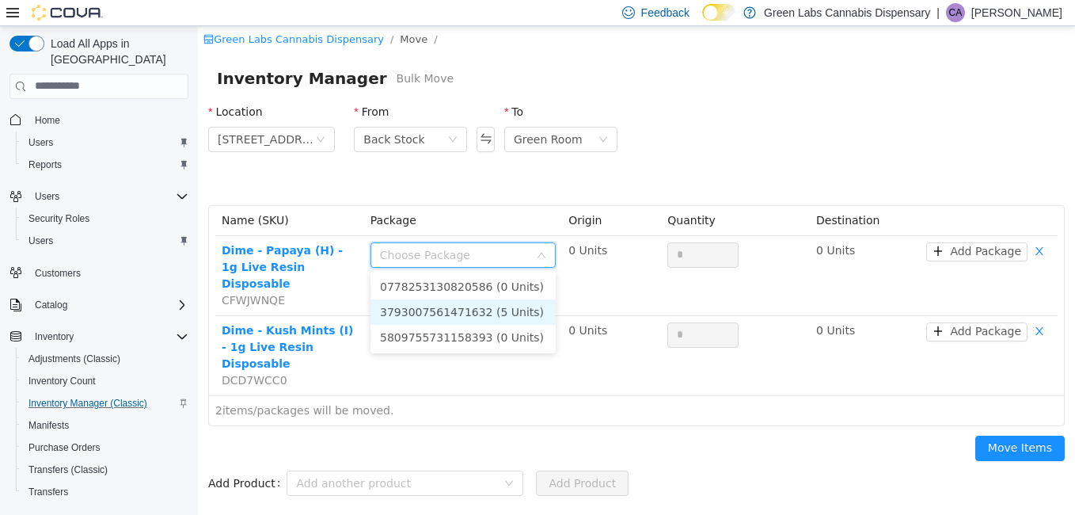
click at [490, 310] on li "3793007561471632 (5 Units)" at bounding box center [462, 310] width 185 height 25
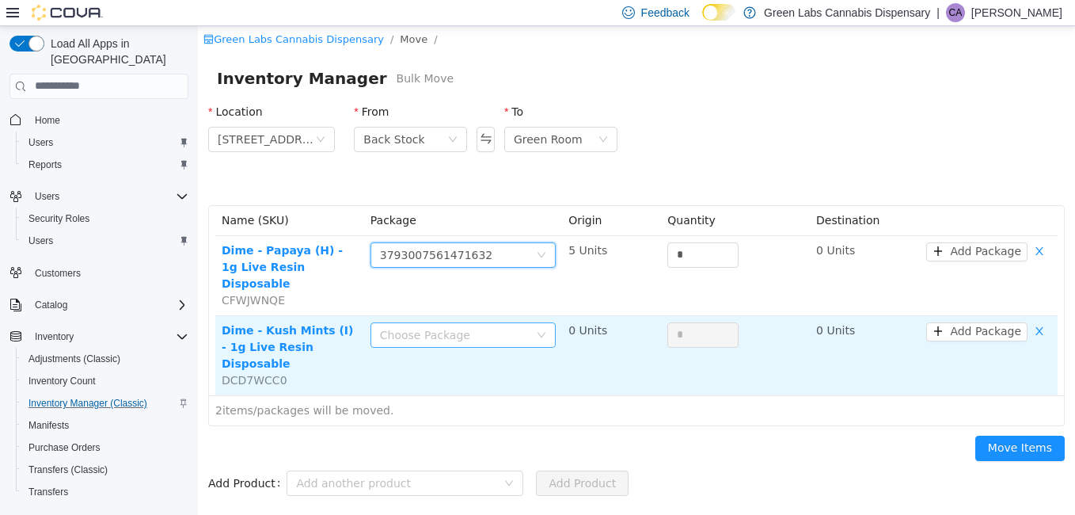
click at [472, 326] on div "Choose Package" at bounding box center [454, 334] width 149 height 16
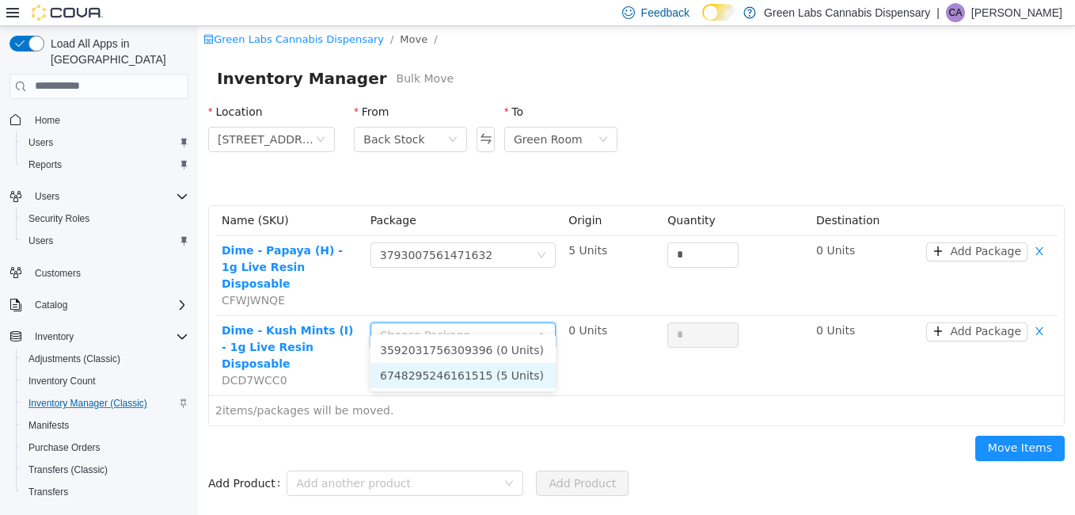
click at [484, 368] on li "6748295246161515 (5 Units)" at bounding box center [462, 374] width 185 height 25
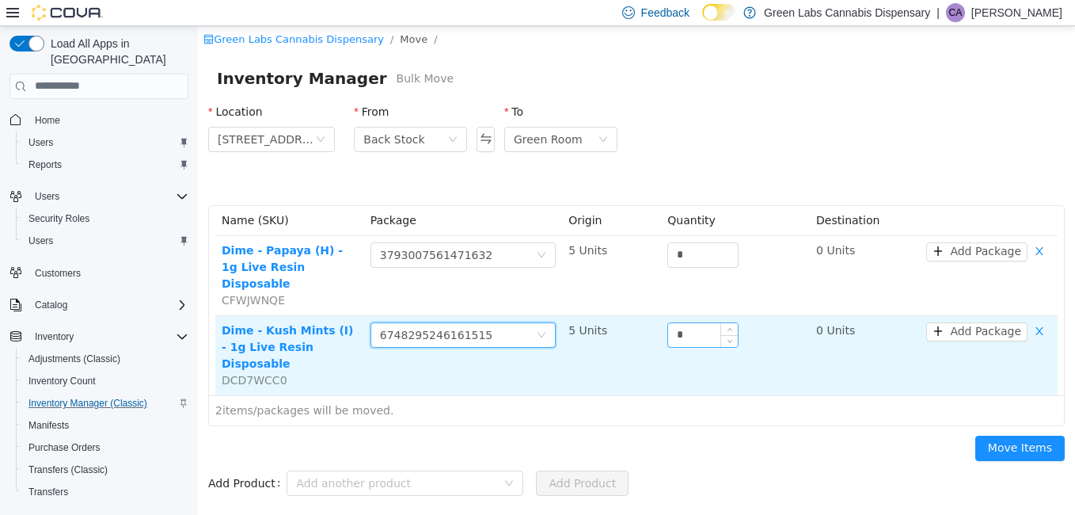
click at [714, 322] on input "*" at bounding box center [703, 334] width 70 height 24
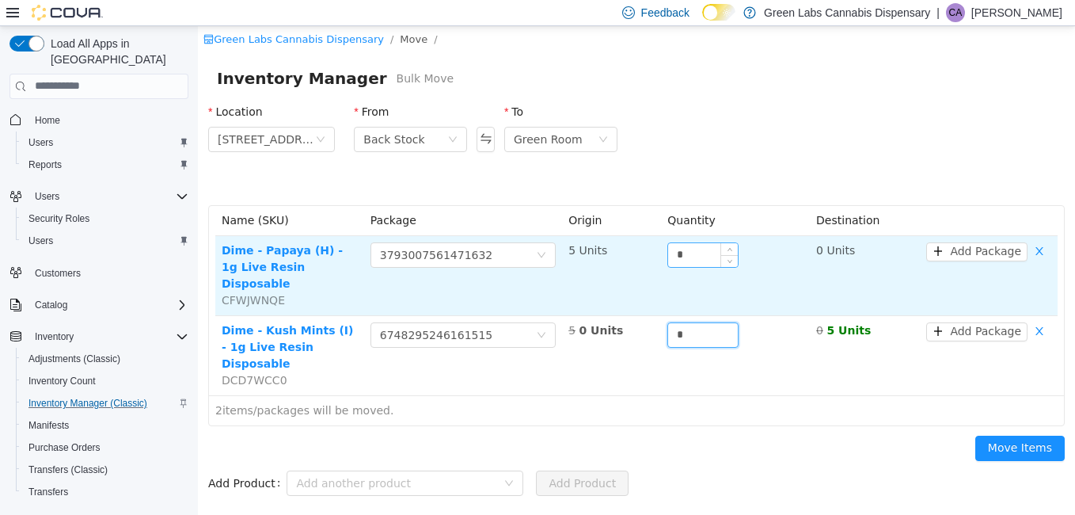
type input "*"
click at [707, 253] on input "*" at bounding box center [703, 254] width 70 height 24
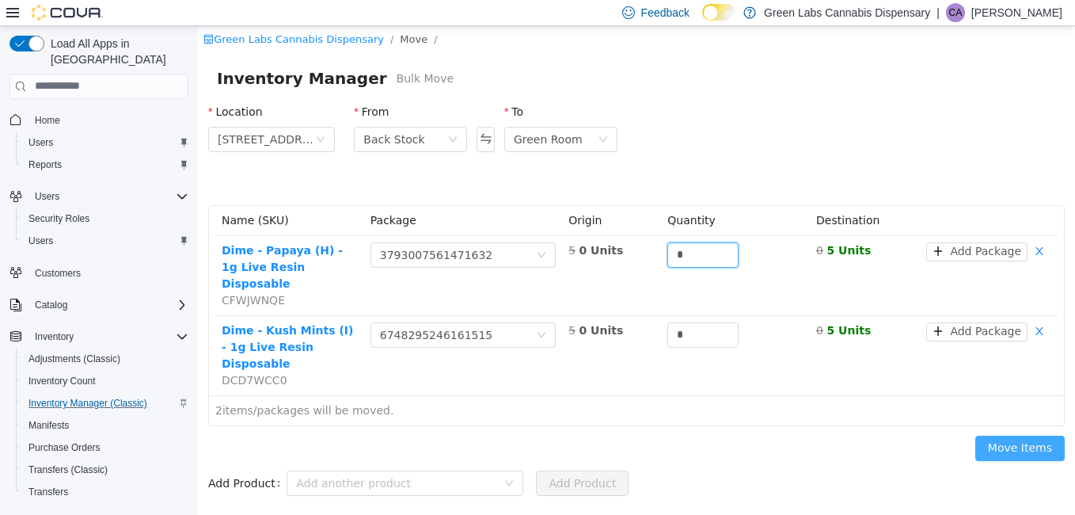
type input "*"
click at [1038, 435] on button "Move Items" at bounding box center [1019, 447] width 89 height 25
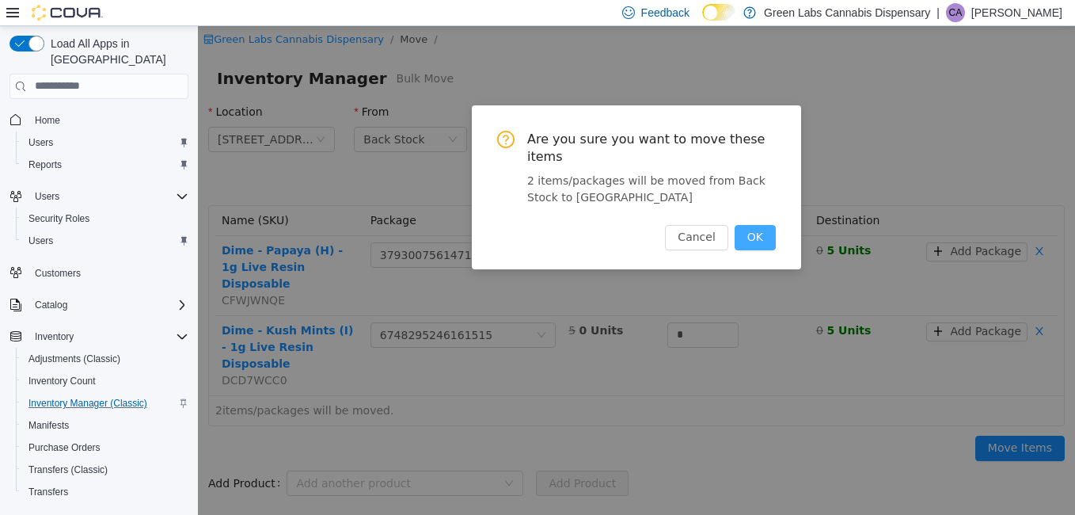
click at [751, 224] on button "OK" at bounding box center [755, 236] width 41 height 25
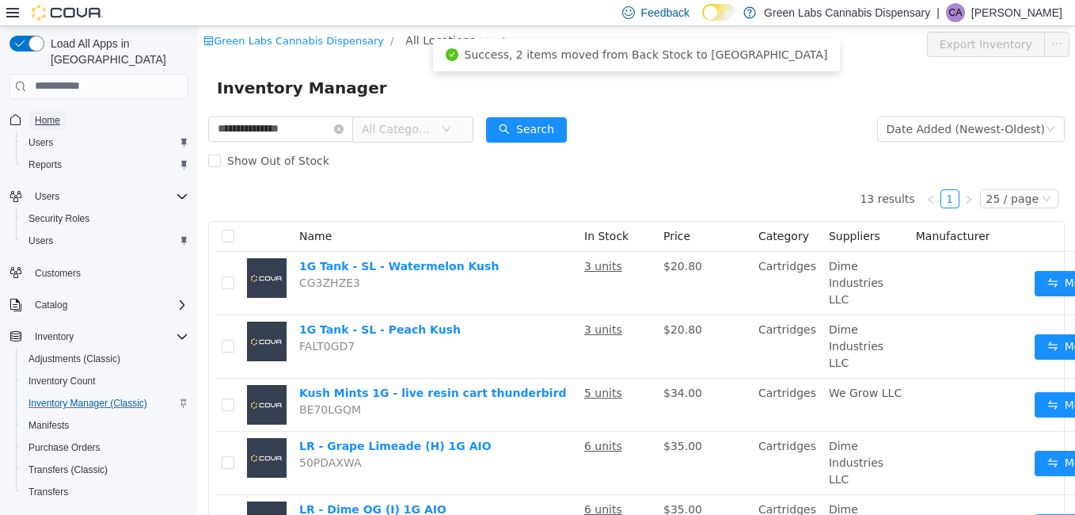
click at [39, 114] on span "Home" at bounding box center [47, 120] width 25 height 13
